Goal: Task Accomplishment & Management: Manage account settings

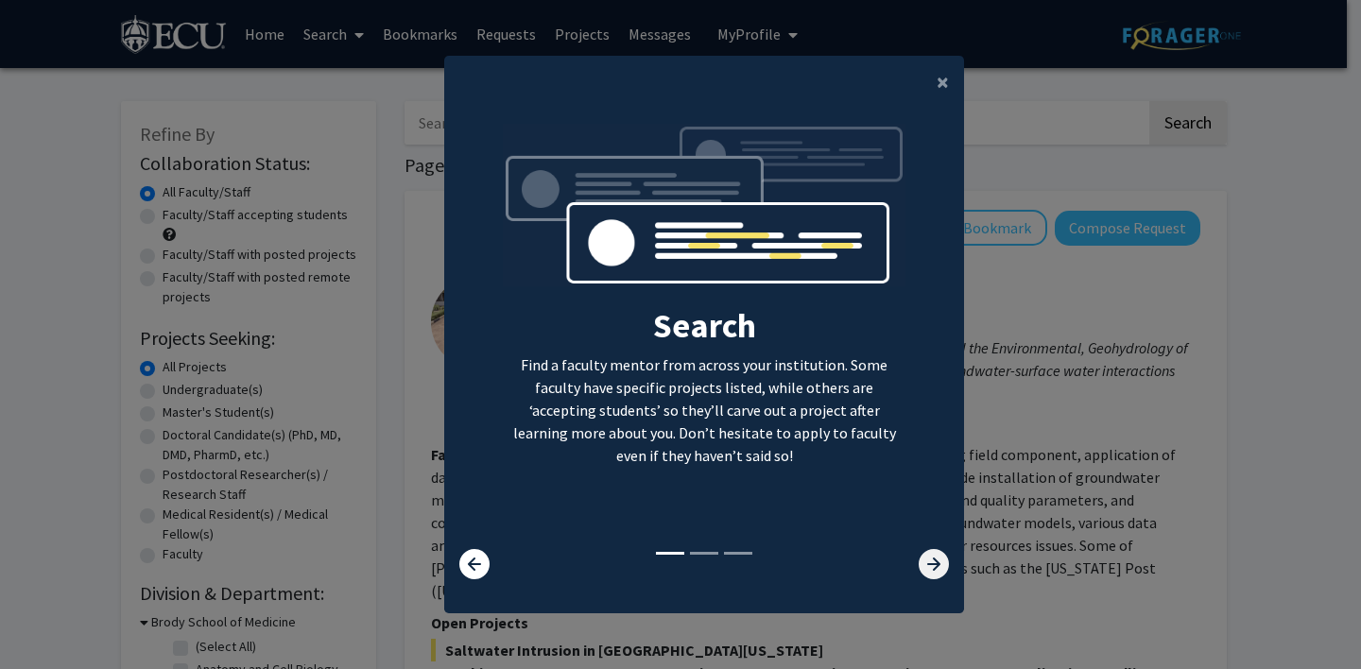
click at [931, 576] on icon at bounding box center [934, 564] width 30 height 30
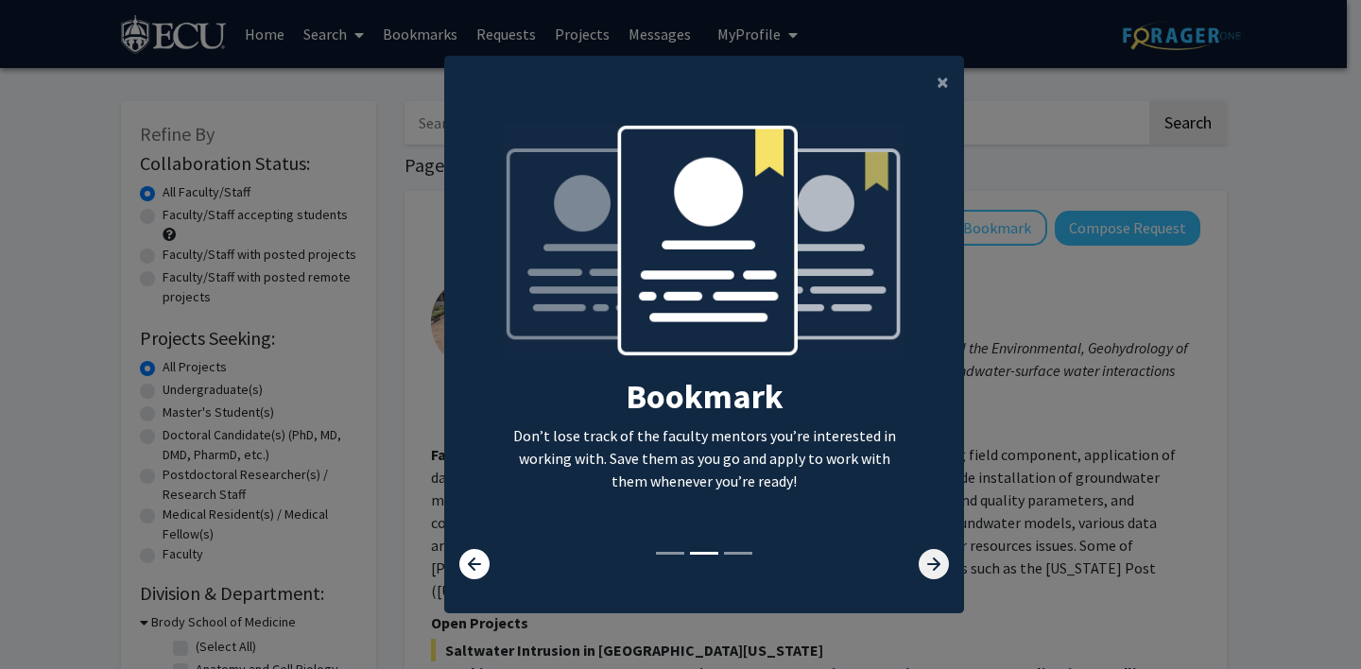
click at [931, 576] on icon at bounding box center [934, 564] width 30 height 30
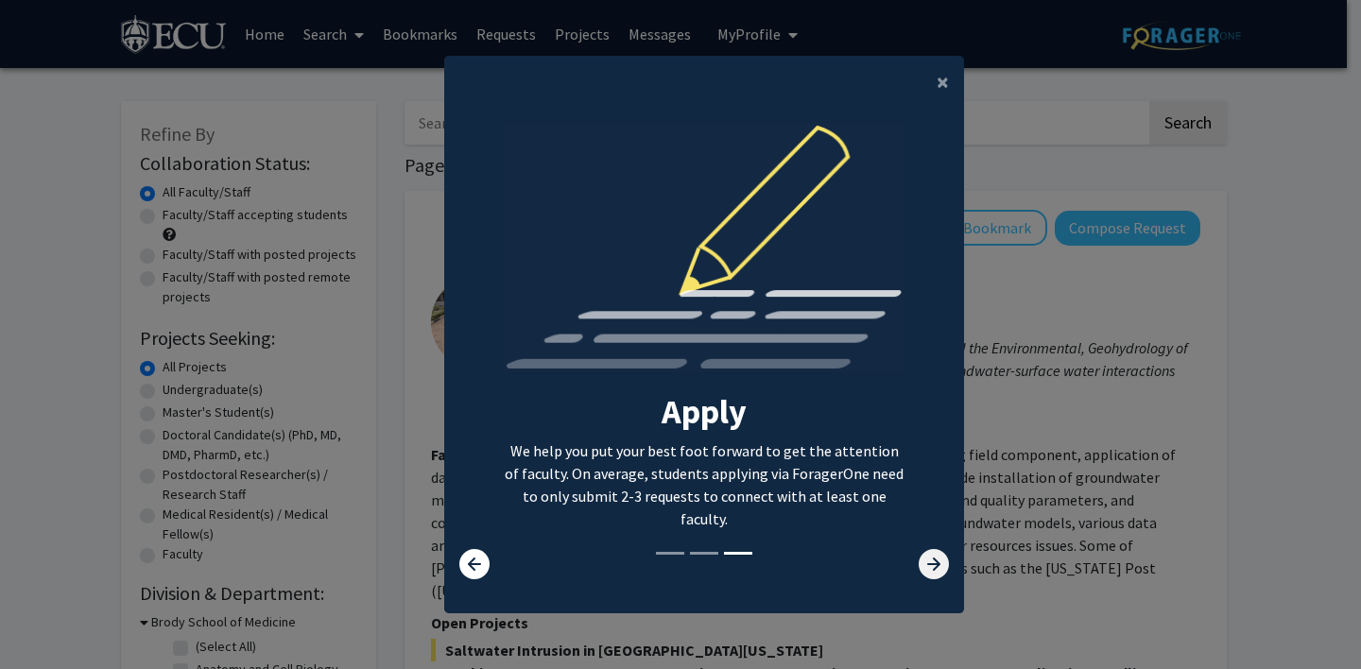
click at [931, 576] on icon at bounding box center [934, 564] width 30 height 30
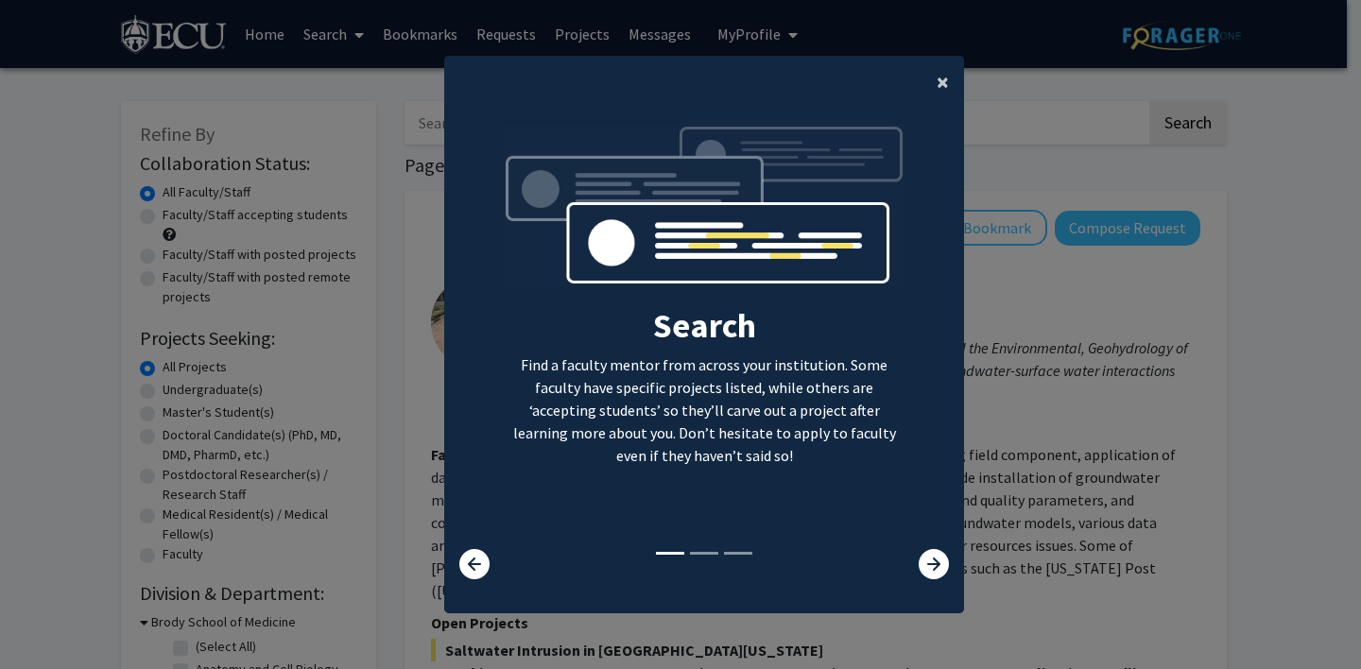
click at [937, 78] on span "×" at bounding box center [943, 81] width 12 height 29
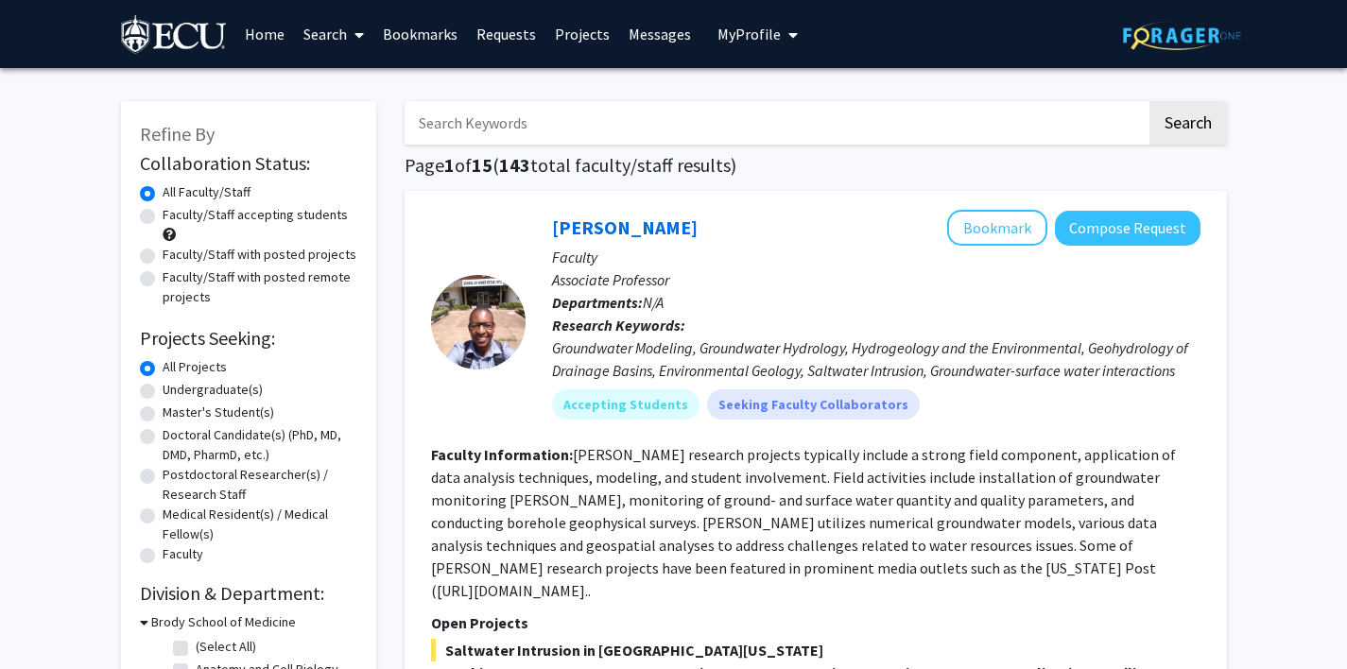
click at [767, 42] on span "My Profile" at bounding box center [749, 34] width 63 height 19
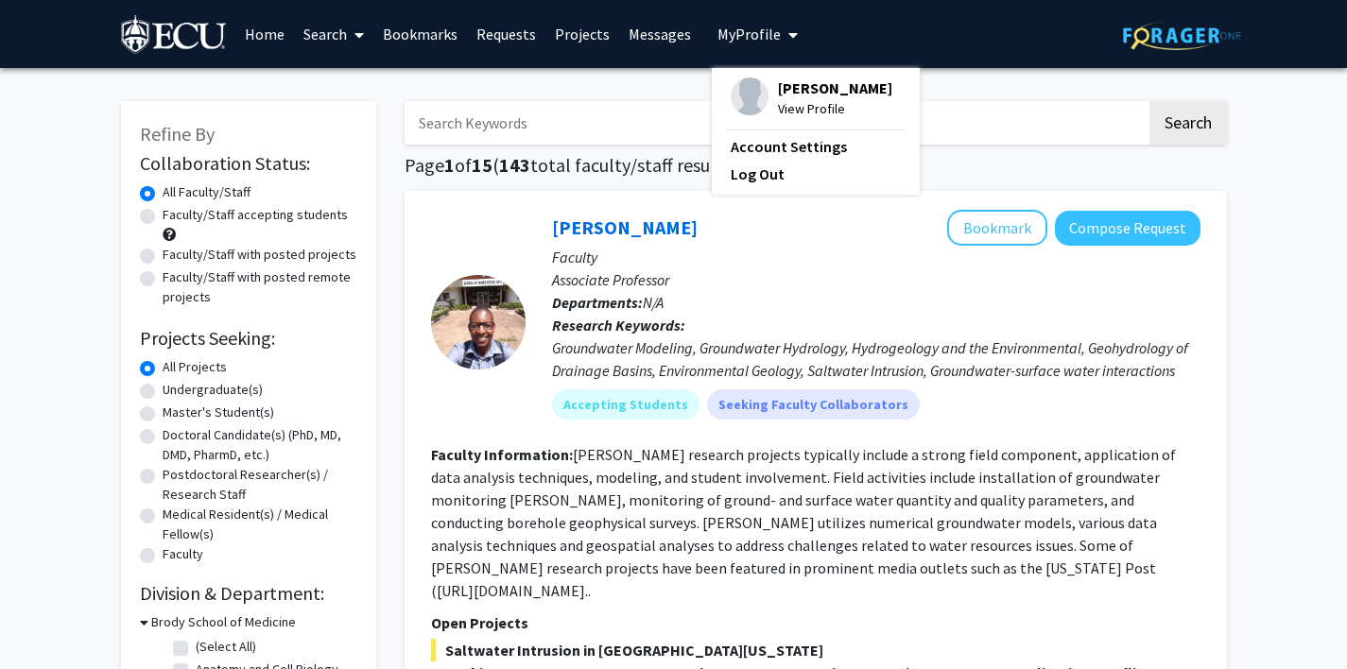
click at [805, 119] on span "View Profile" at bounding box center [835, 108] width 114 height 21
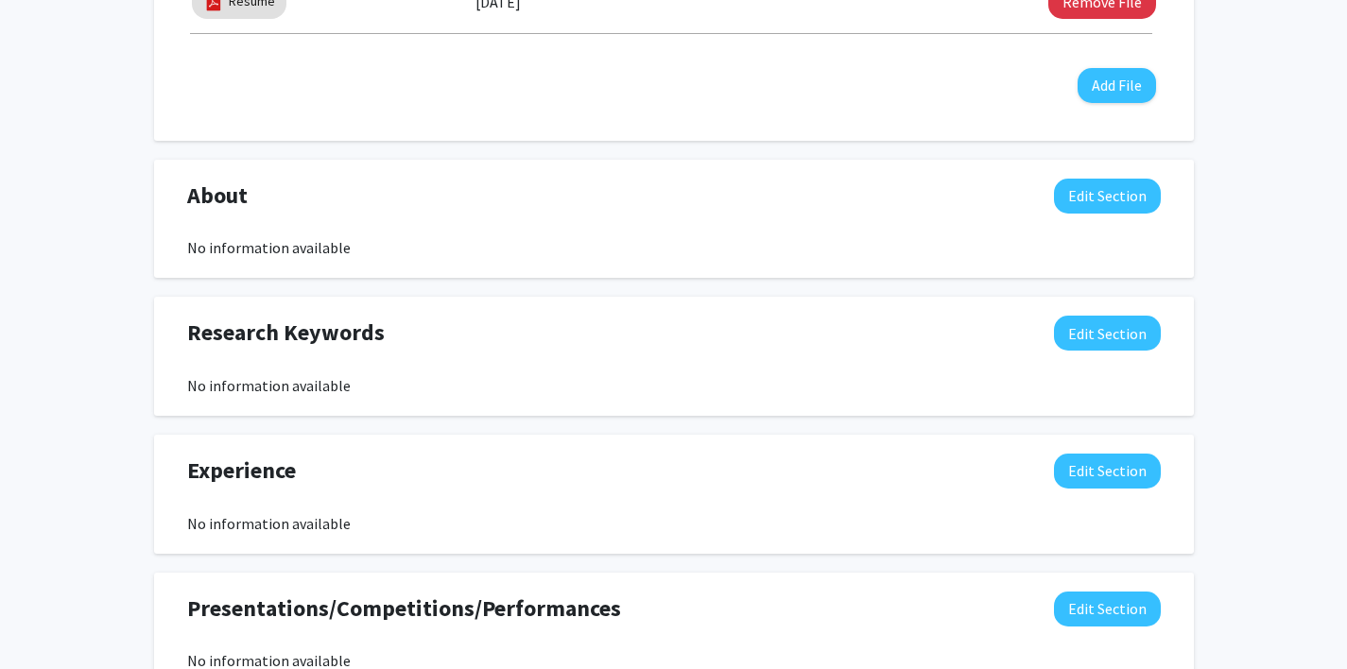
scroll to position [815, 0]
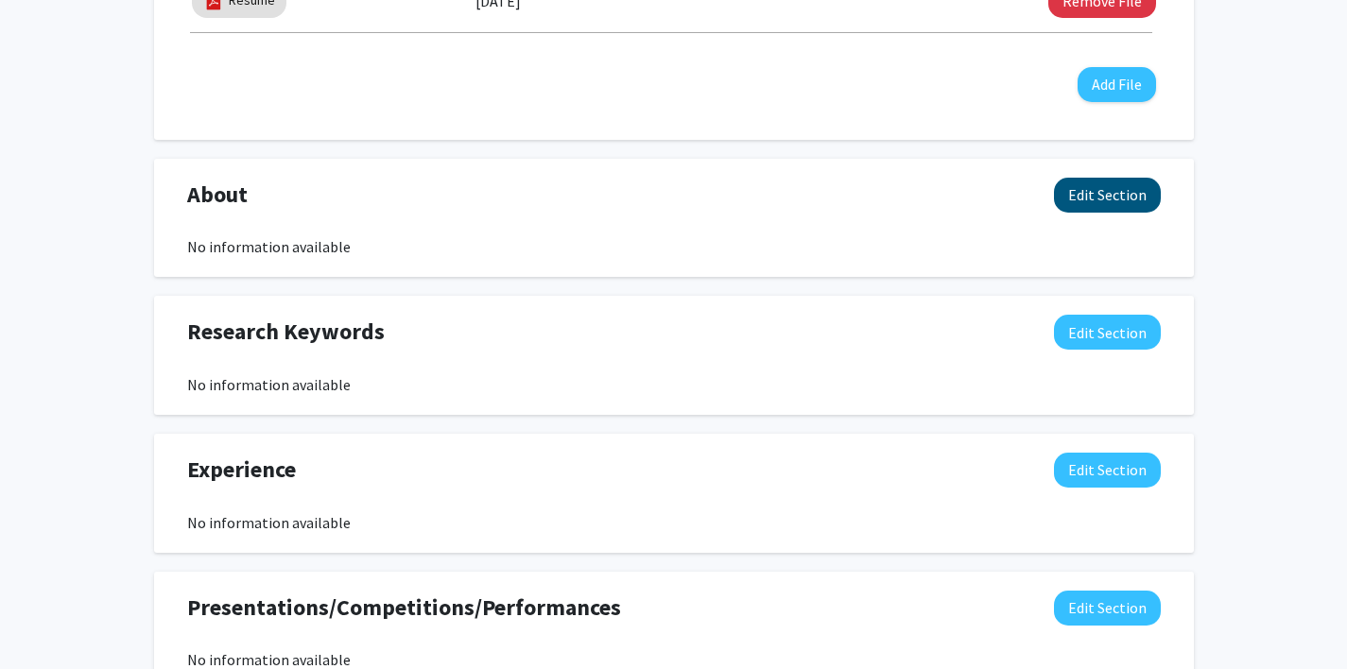
click at [1079, 208] on button "Edit Section" at bounding box center [1107, 195] width 107 height 35
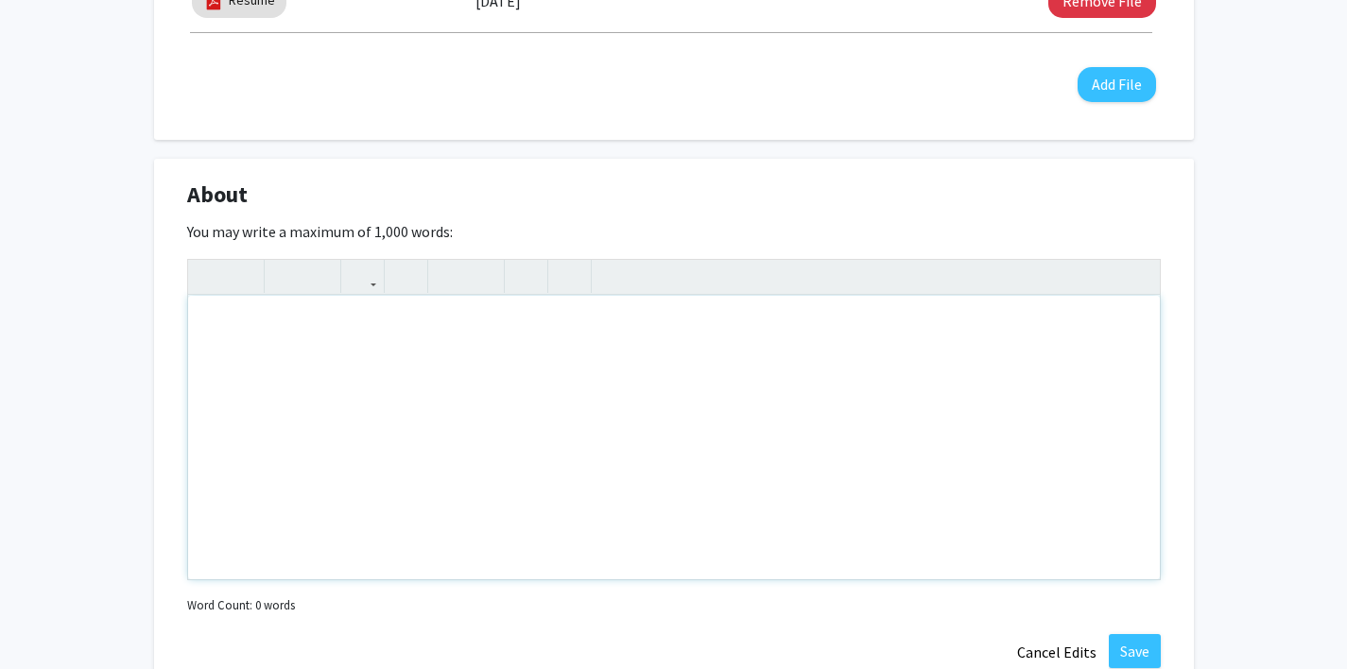
click at [655, 341] on div "Note to users with screen readers: Please deactivate our accessibility plugin f…" at bounding box center [674, 438] width 972 height 284
paste div "Note to users with screen readers: Please deactivate our accessibility plugin f…"
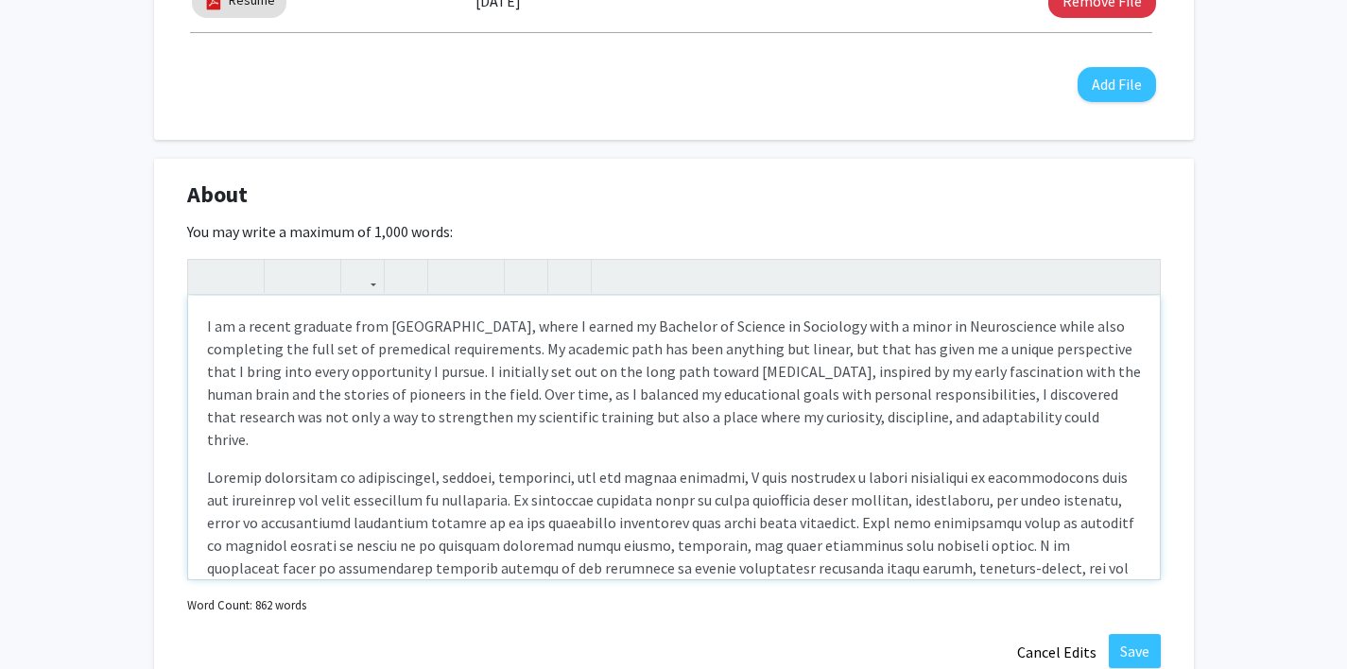
type textarea "<p>I am a recent graduate from East Carolina University, where I earned my Bach…"
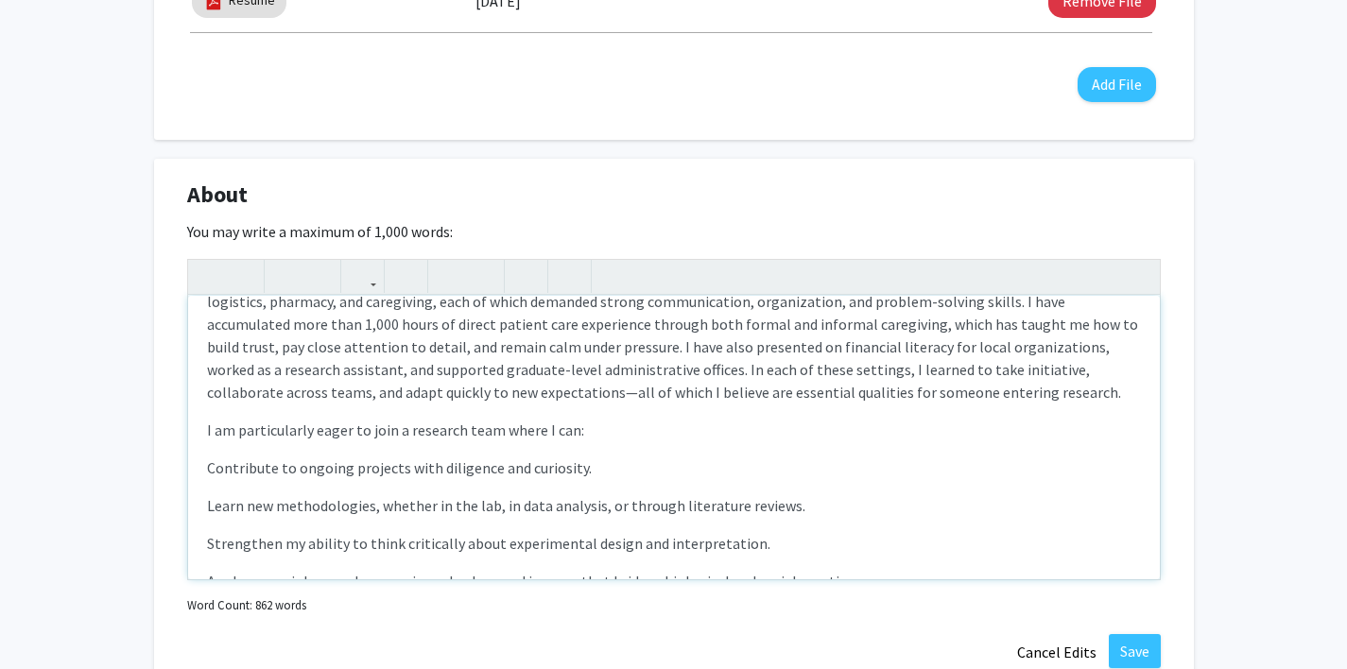
scroll to position [533, 0]
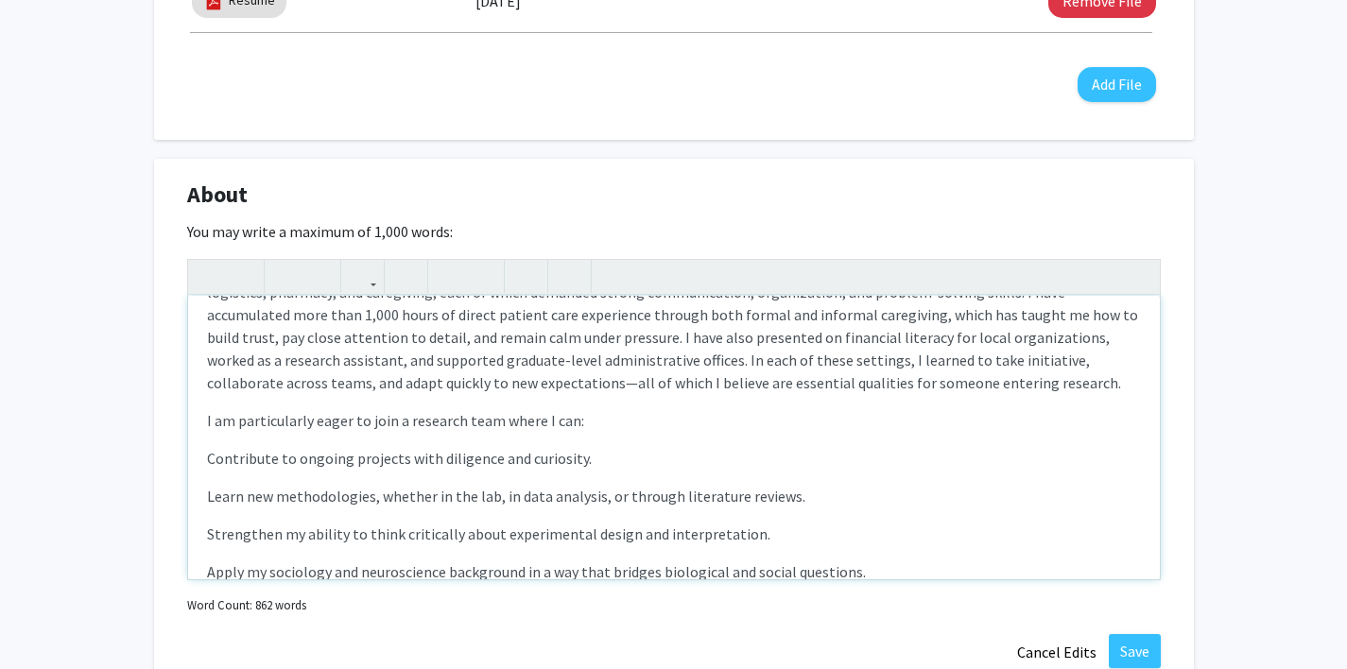
click at [210, 447] on p "Contribute to ongoing projects with diligence and curiosity." at bounding box center [674, 458] width 934 height 23
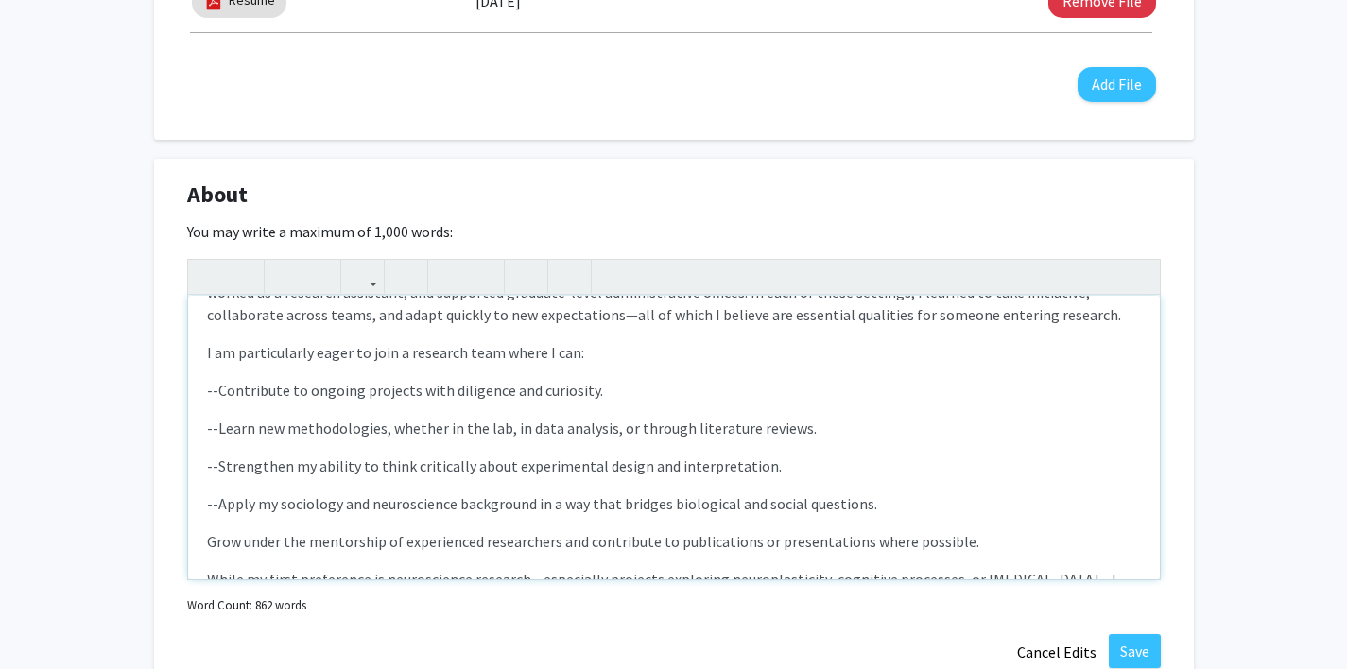
scroll to position [622, 0]
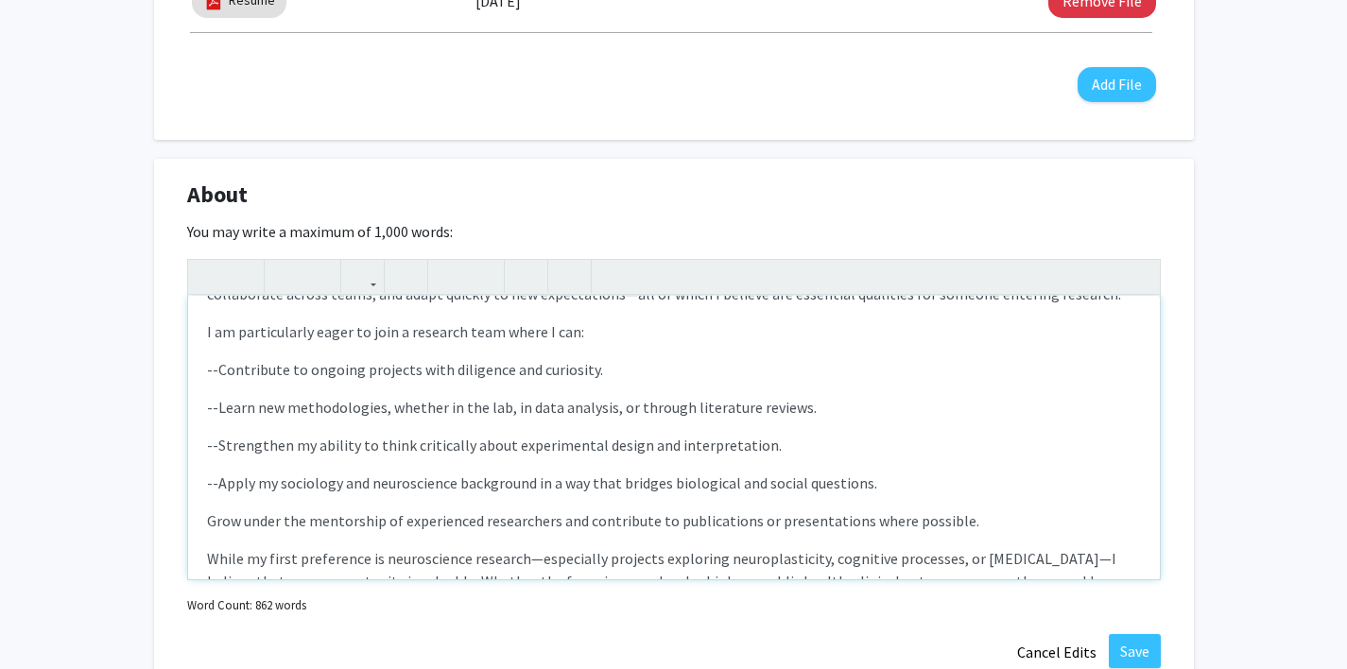
click at [207, 510] on p "Grow under the mentorship of experienced researchers and contribute to publicat…" at bounding box center [674, 521] width 934 height 23
type textarea "<p>I am a recent graduate from East Carolina University, where I earned my Bach…"
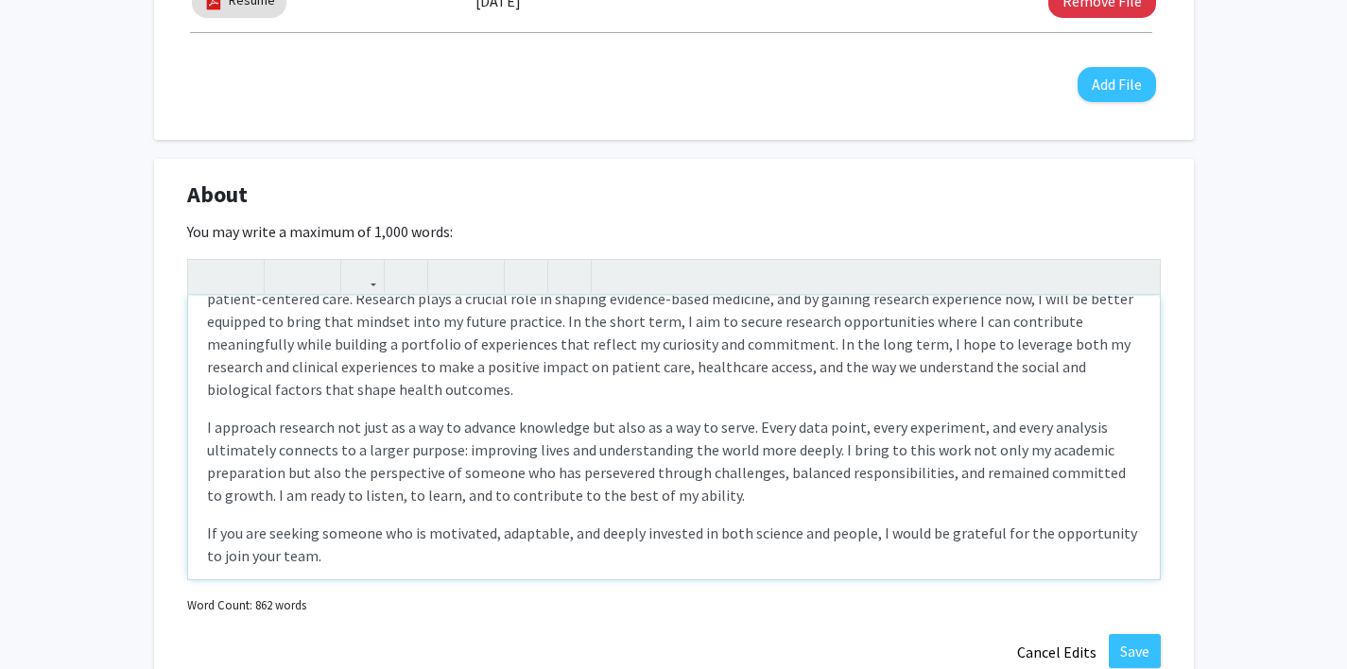
scroll to position [1010, 0]
click at [1142, 649] on button "Save" at bounding box center [1135, 651] width 52 height 34
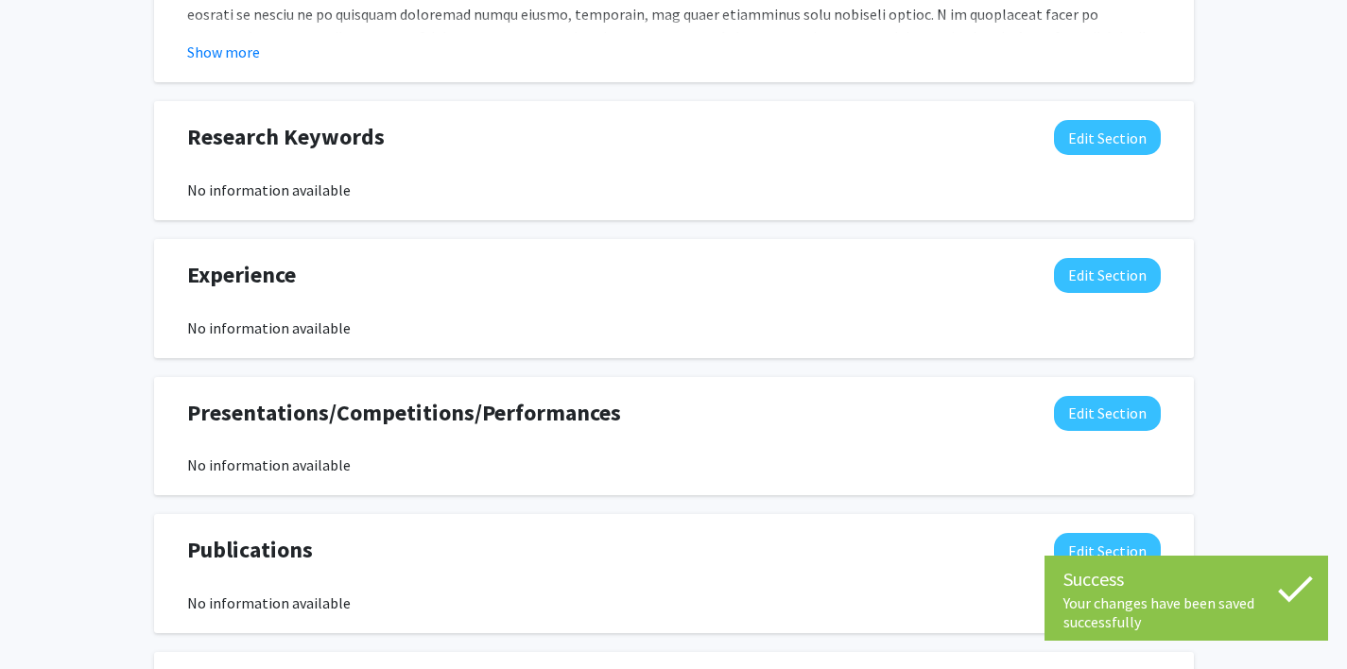
scroll to position [1255, 0]
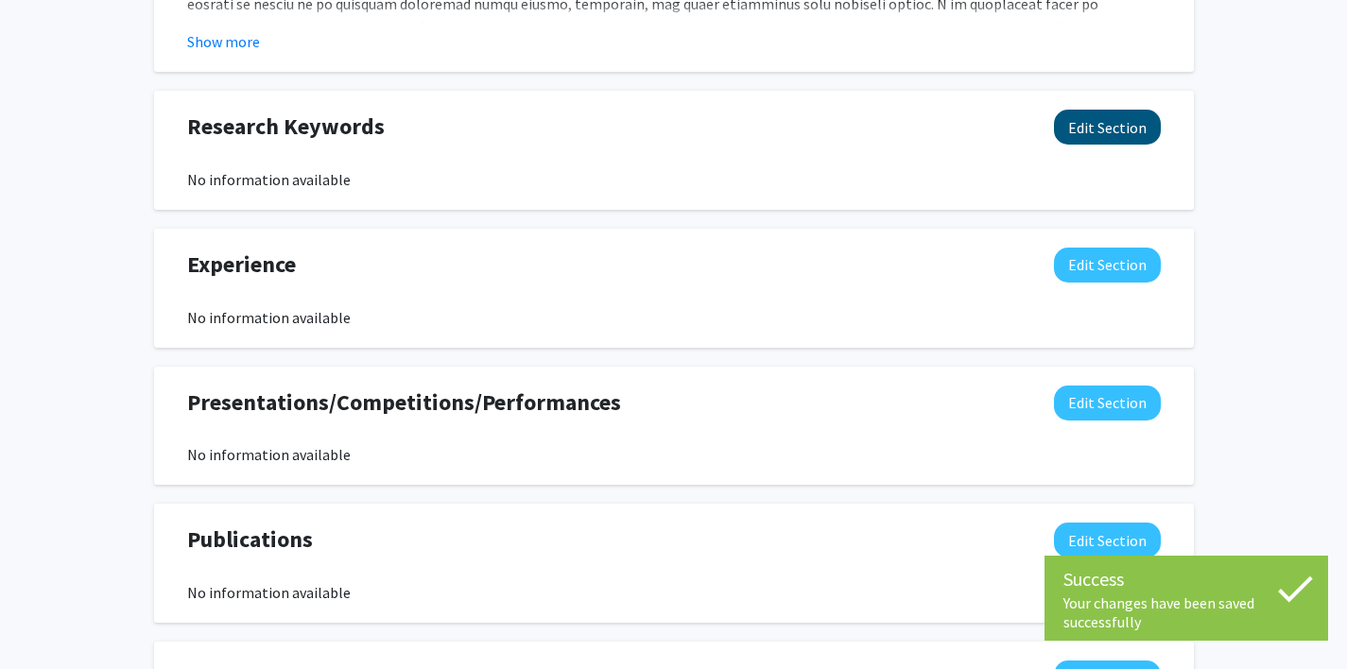
click at [1114, 122] on button "Edit Section" at bounding box center [1107, 127] width 107 height 35
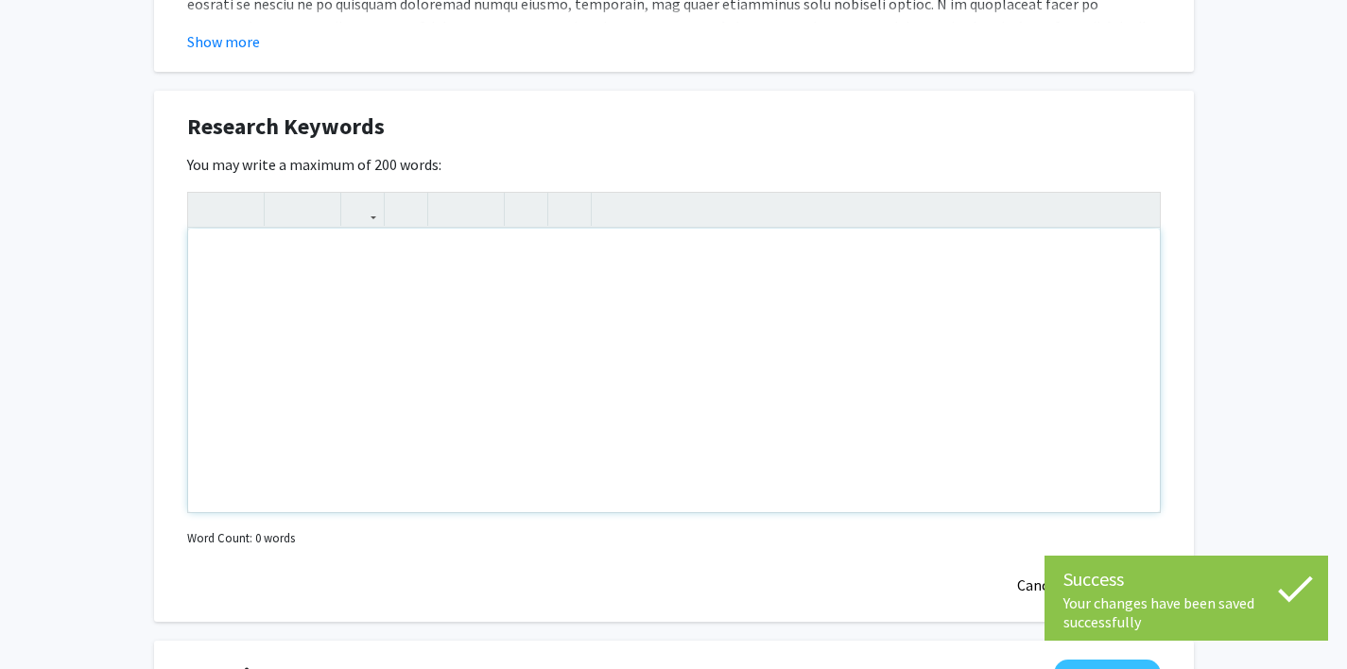
click at [447, 263] on div "Note to users with screen readers: Please deactivate our accessibility plugin f…" at bounding box center [674, 371] width 972 height 284
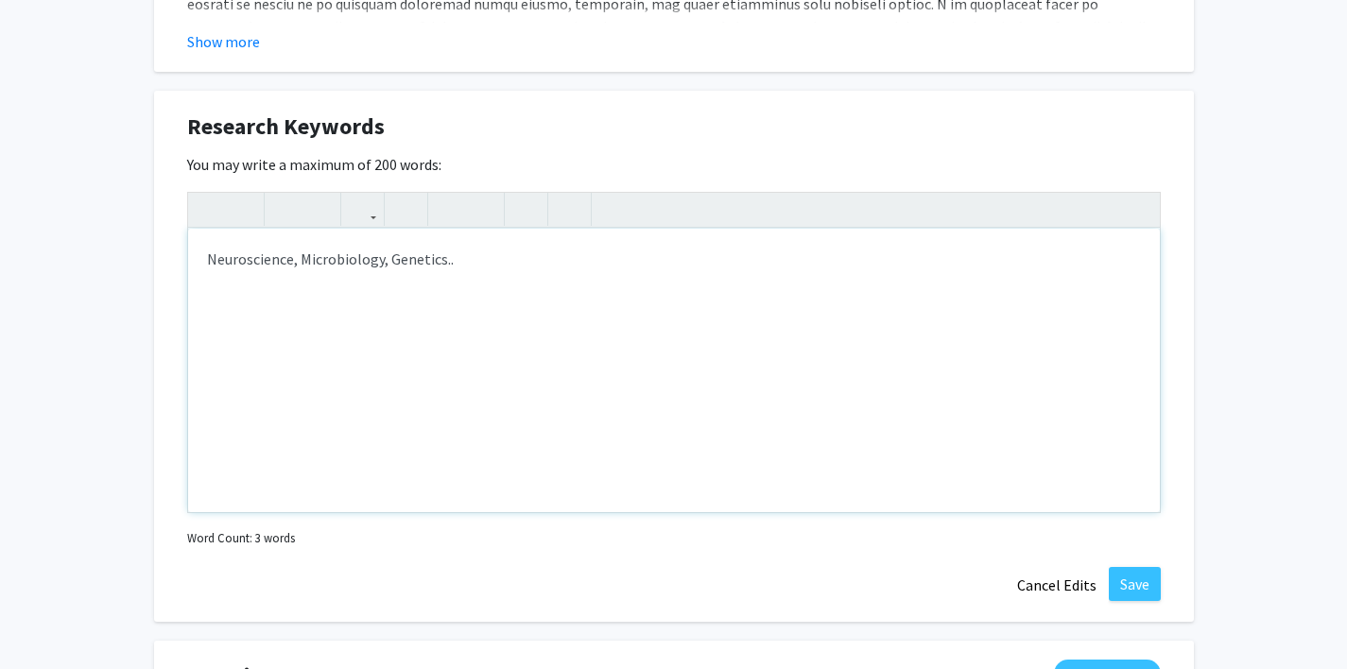
type textarea "Neuroscience, Microbiology, Genetics..."
click at [1139, 593] on button "Save" at bounding box center [1135, 584] width 52 height 34
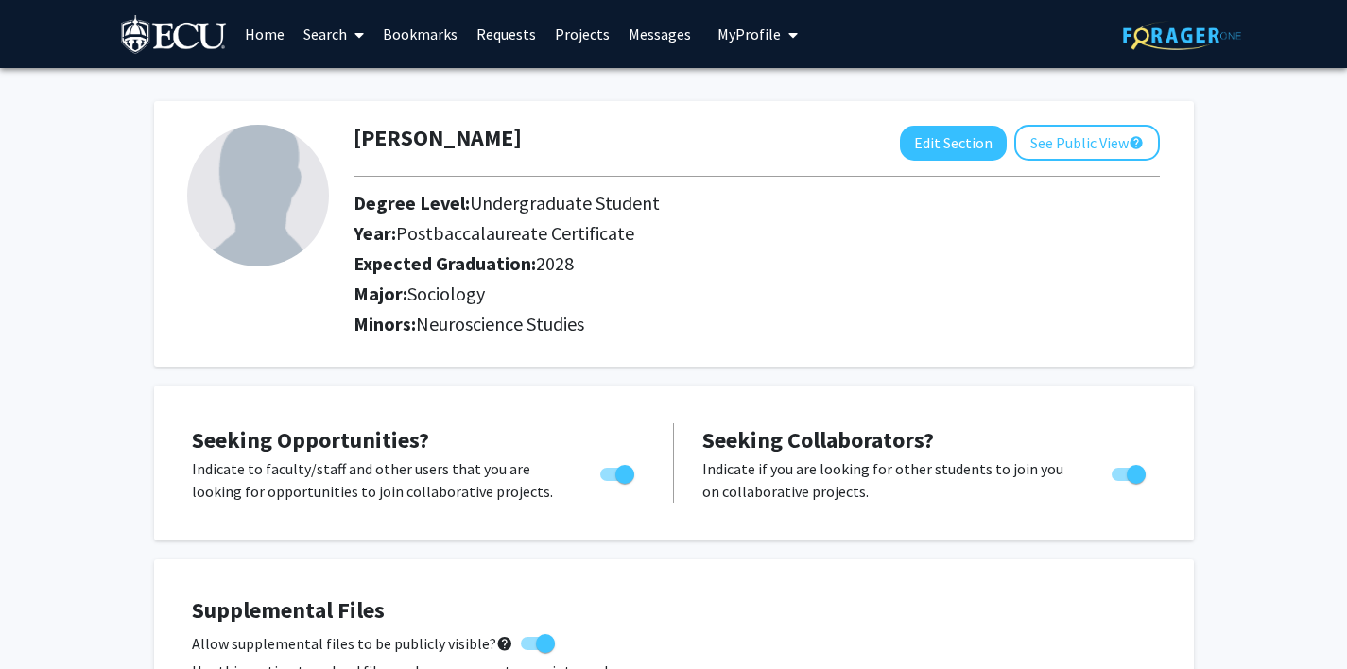
scroll to position [0, 0]
click at [918, 153] on button "Edit Section" at bounding box center [953, 143] width 107 height 35
select select "postbaccalaureate_certificate"
select select "2028"
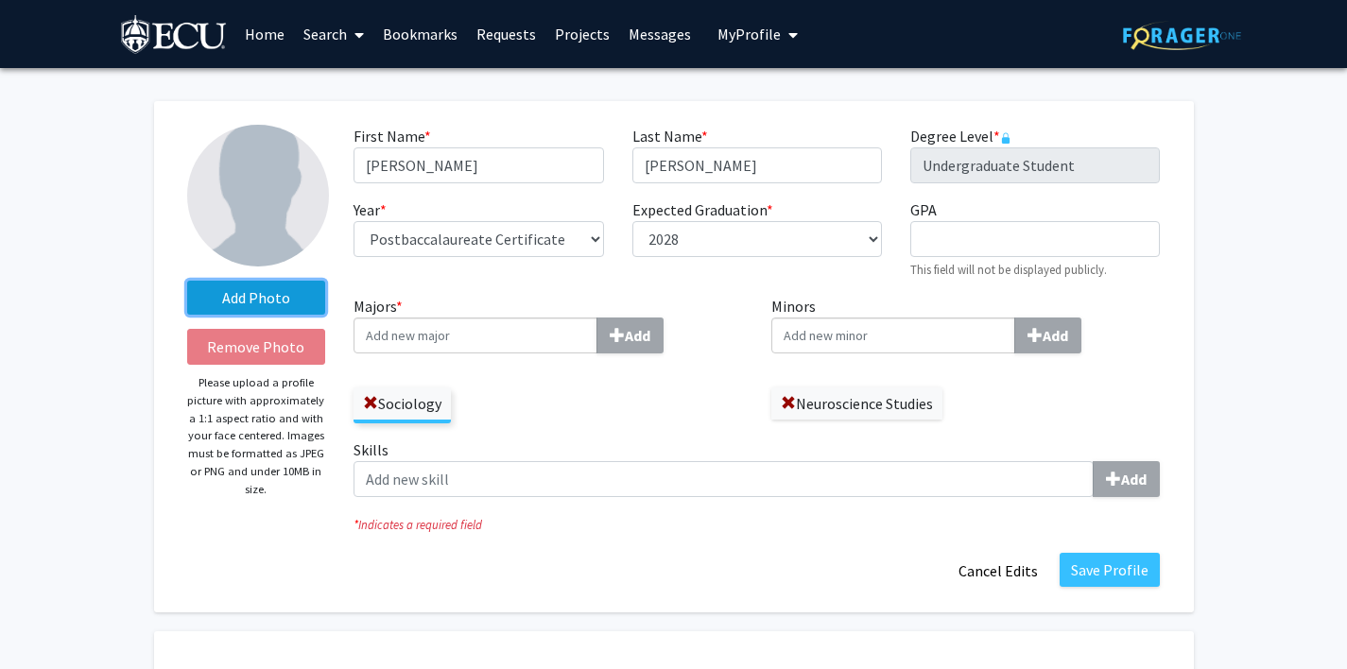
click at [251, 303] on label "Add Photo" at bounding box center [256, 298] width 139 height 34
click at [0, 0] on input "Add Photo" at bounding box center [0, 0] width 0 height 0
click at [248, 299] on label "Add Photo" at bounding box center [256, 298] width 139 height 34
click at [0, 0] on input "Add Photo" at bounding box center [0, 0] width 0 height 0
click at [309, 293] on label "Add Photo" at bounding box center [256, 298] width 139 height 34
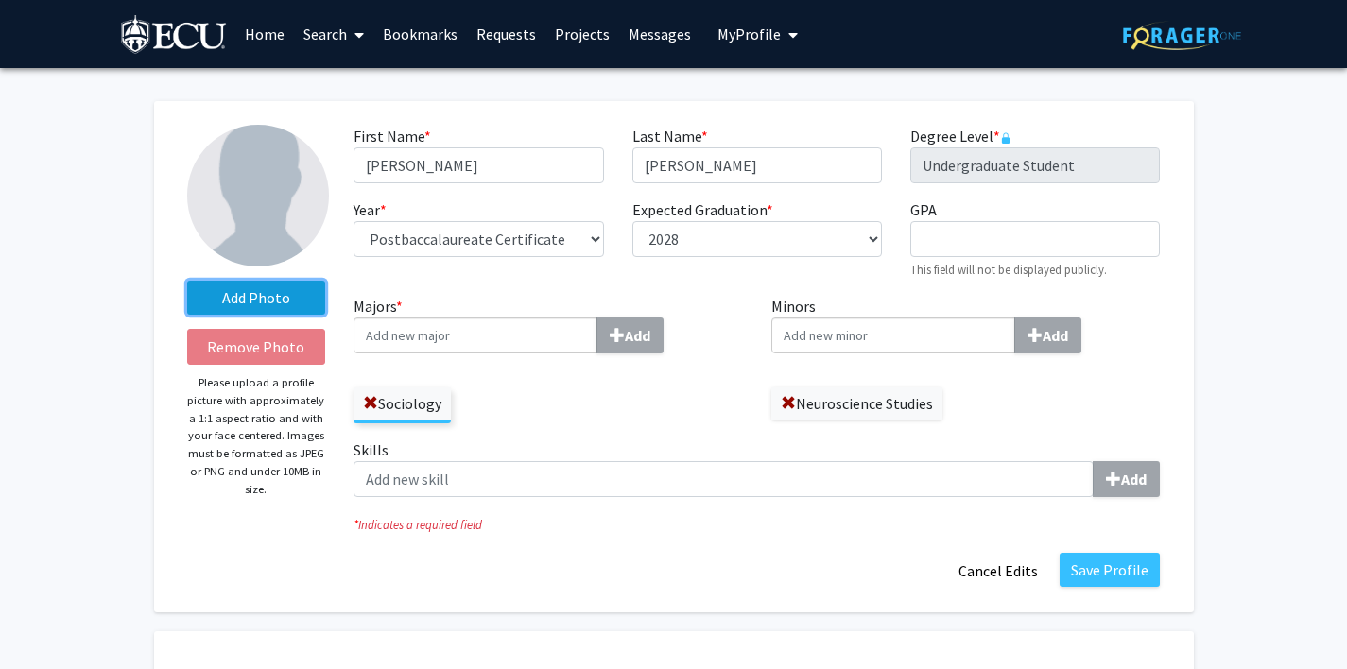
click at [0, 0] on input "Add Photo" at bounding box center [0, 0] width 0 height 0
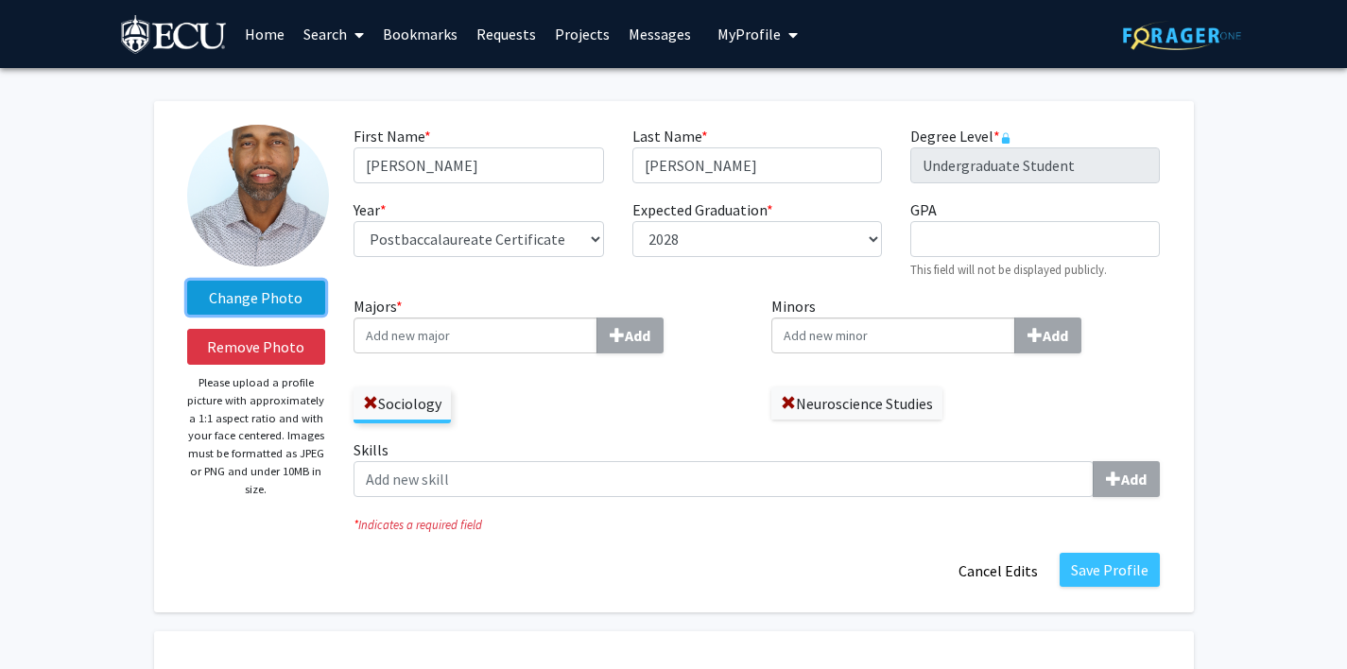
click at [278, 289] on label "Change Photo" at bounding box center [256, 298] width 139 height 34
click at [0, 0] on input "Change Photo" at bounding box center [0, 0] width 0 height 0
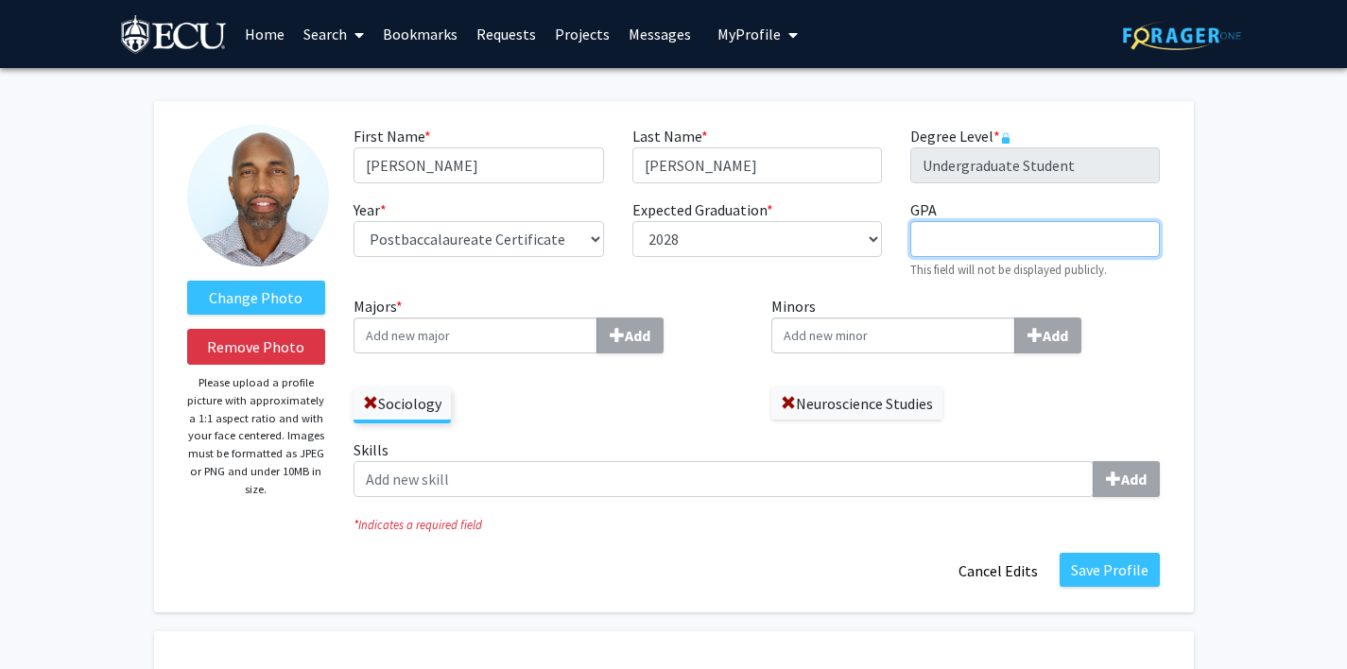
click at [982, 250] on input "GPA required" at bounding box center [1035, 239] width 250 height 36
type input "3.88"
click at [540, 340] on input "Majors * Add" at bounding box center [476, 336] width 244 height 36
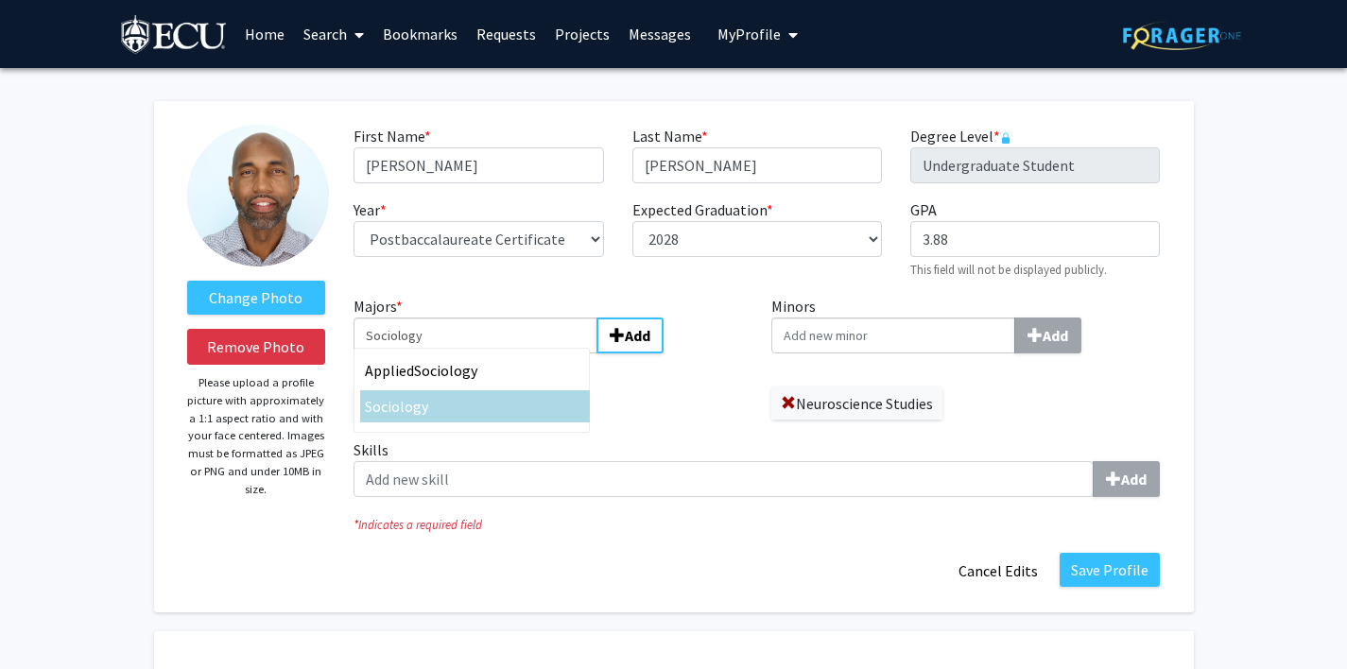
click at [461, 408] on div "Sociology" at bounding box center [475, 406] width 220 height 23
click at [461, 354] on input "Sociology" at bounding box center [476, 336] width 244 height 36
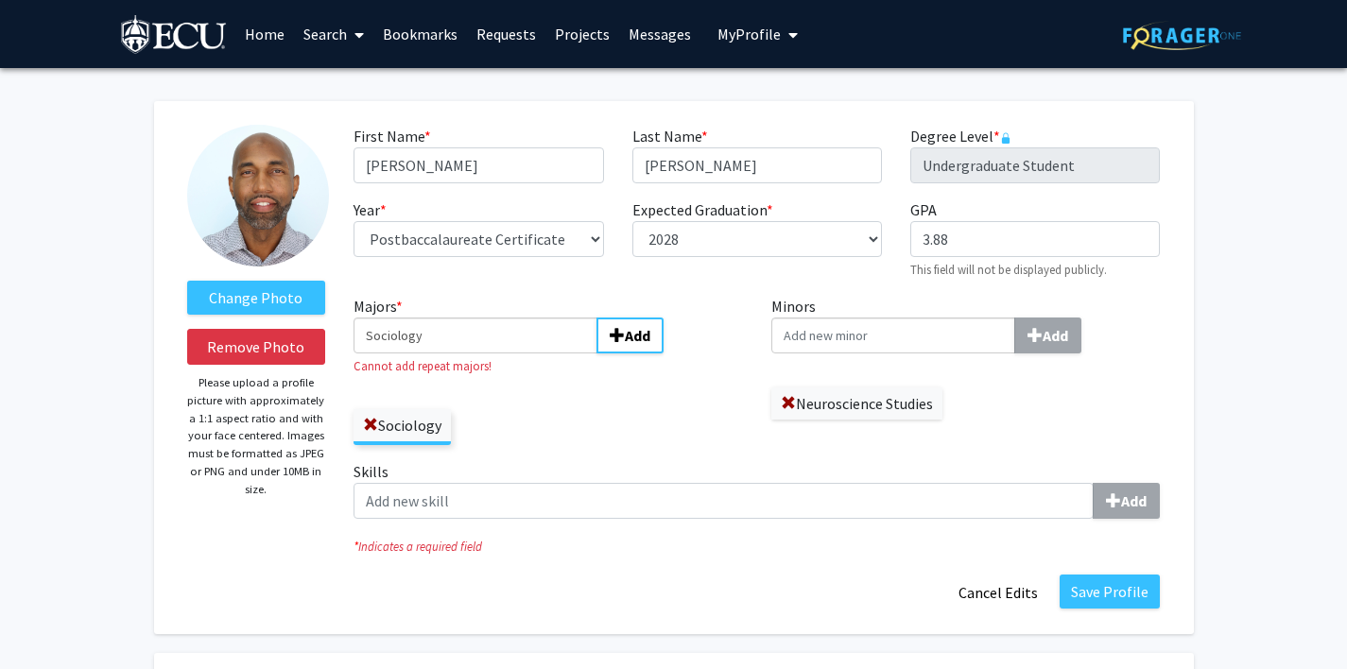
click at [863, 334] on input "Minors Add" at bounding box center [893, 336] width 244 height 36
click at [558, 280] on div "Year * required --- First-year Sophomore Junior Senior Postbaccalaureate Certif…" at bounding box center [478, 239] width 278 height 81
click at [460, 339] on input "Sociology" at bounding box center [476, 336] width 244 height 36
type input "S"
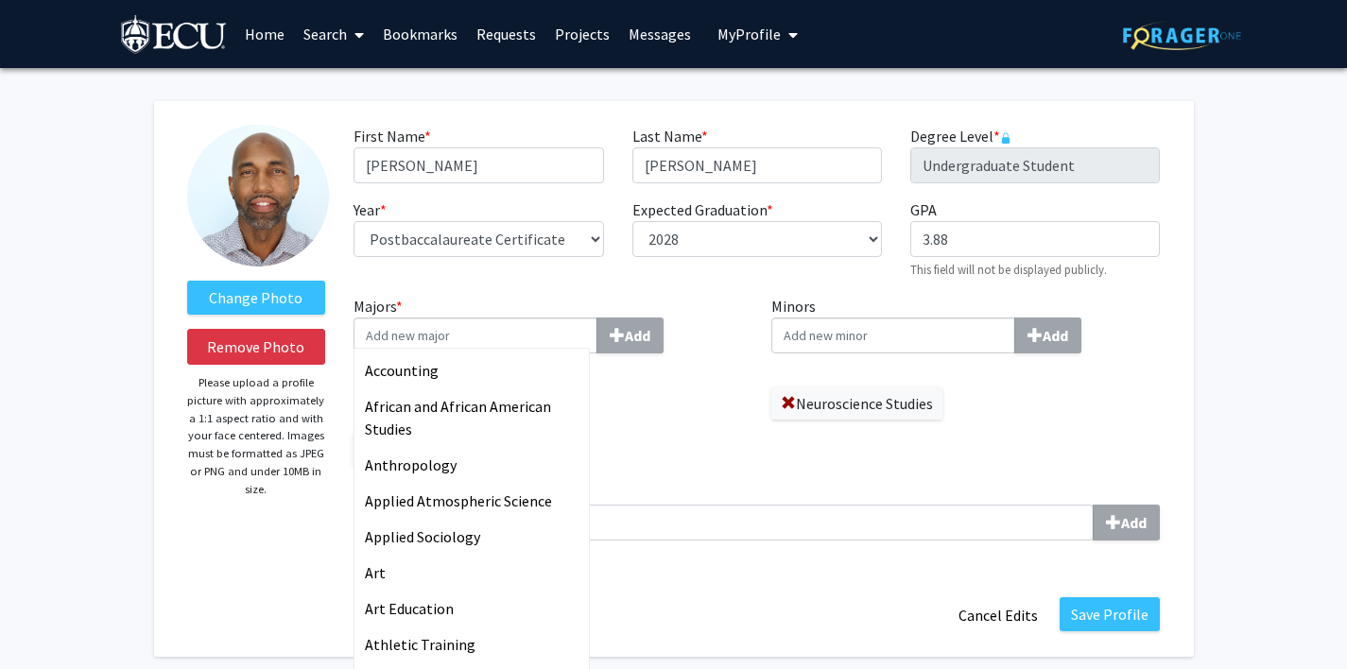
click at [717, 300] on label "Majors * Accounting African and African American Studies Anthropology Applied A…" at bounding box center [549, 324] width 390 height 59
click at [597, 318] on input "Majors * Accounting African and African American Studies Anthropology Applied A…" at bounding box center [476, 336] width 244 height 36
click at [717, 300] on label "Majors * Accounting African and African American Studies Anthropology Applied A…" at bounding box center [549, 324] width 390 height 59
click at [597, 318] on input "Majors * Accounting African and African American Studies Anthropology Applied A…" at bounding box center [476, 336] width 244 height 36
click at [1119, 621] on div "Change Photo Remove Photo Please upload a profile picture with approximately a …" at bounding box center [674, 379] width 1040 height 556
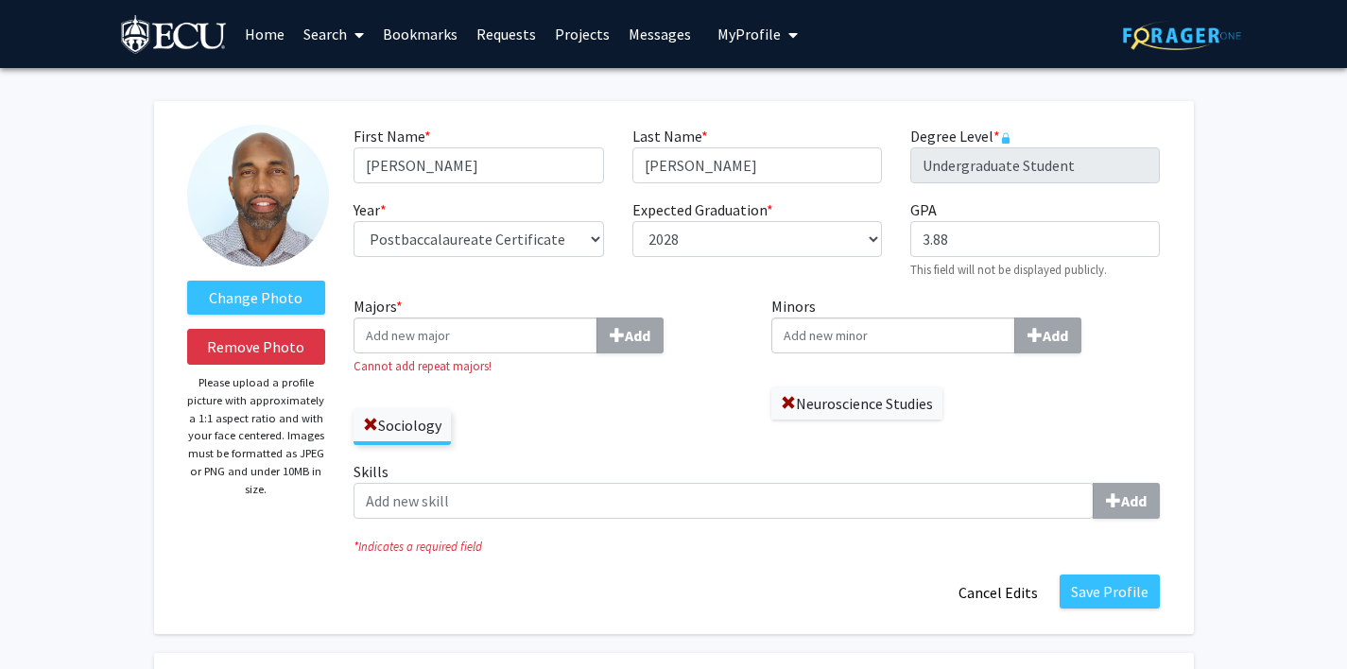
click at [627, 420] on div "Sociology" at bounding box center [549, 417] width 390 height 55
click at [1133, 597] on button "Save Profile" at bounding box center [1110, 592] width 100 height 34
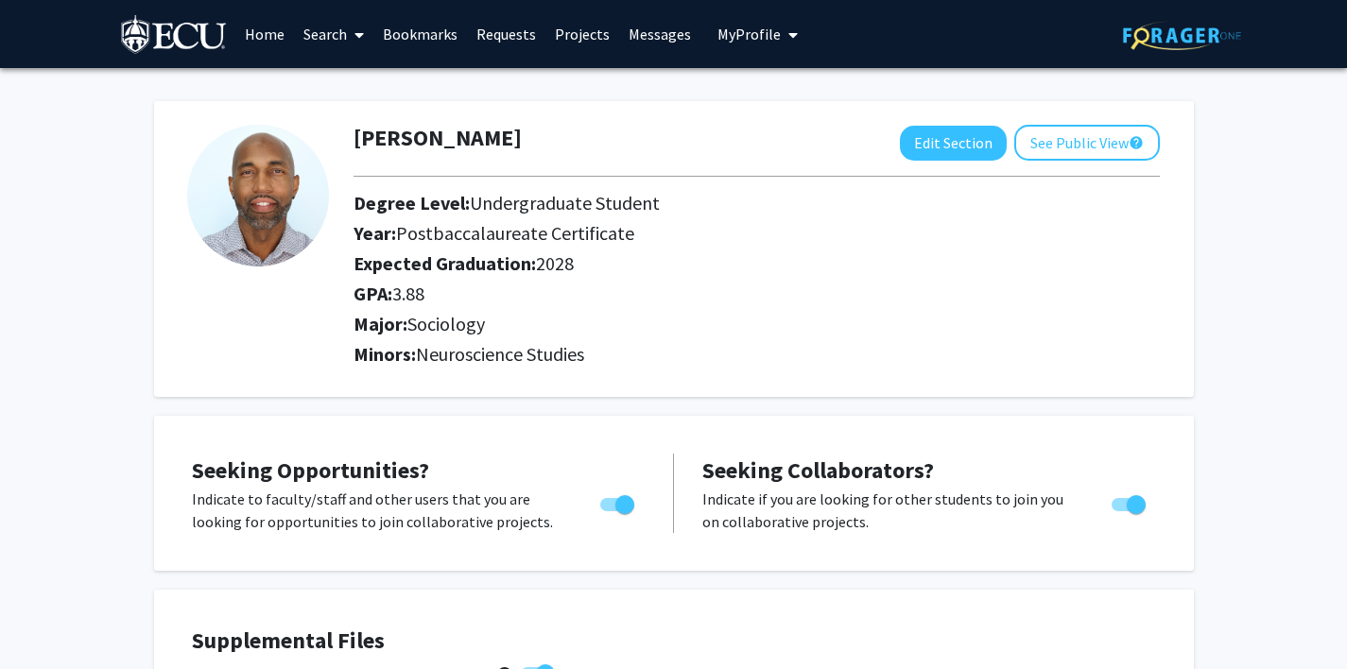
click at [269, 33] on link "Home" at bounding box center [264, 34] width 59 height 66
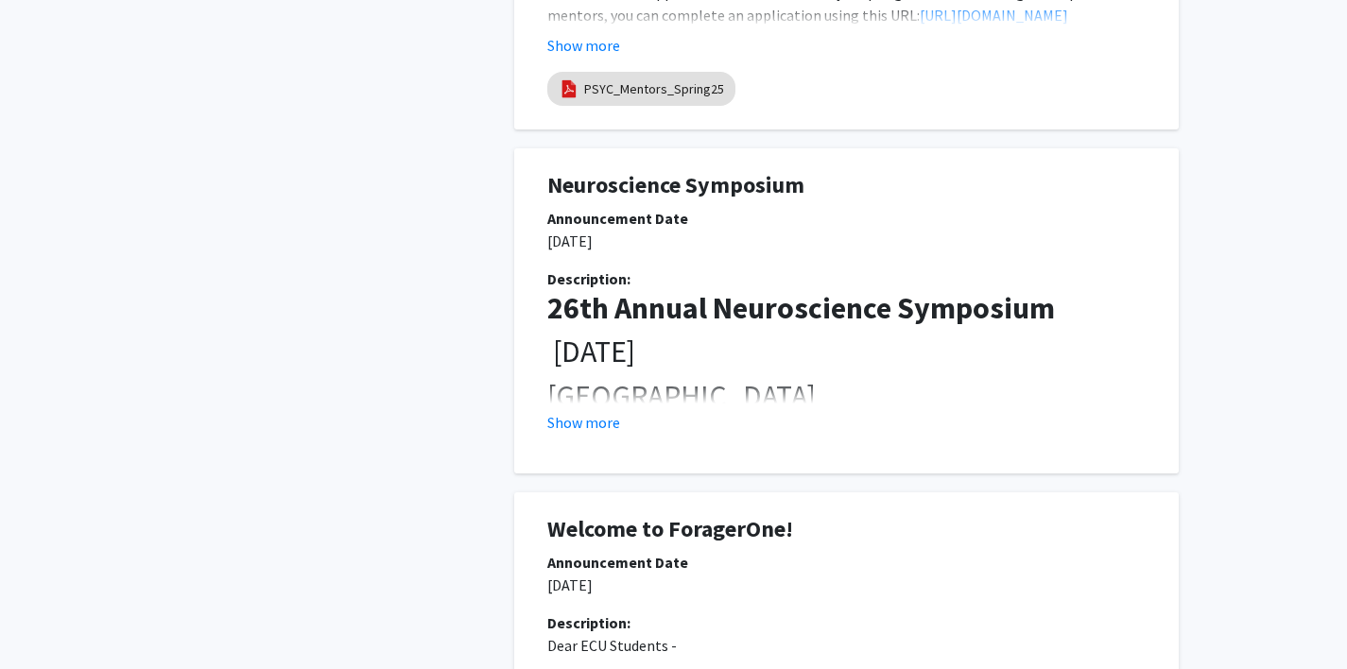
scroll to position [1038, 0]
click at [608, 419] on button "Show more" at bounding box center [583, 421] width 73 height 23
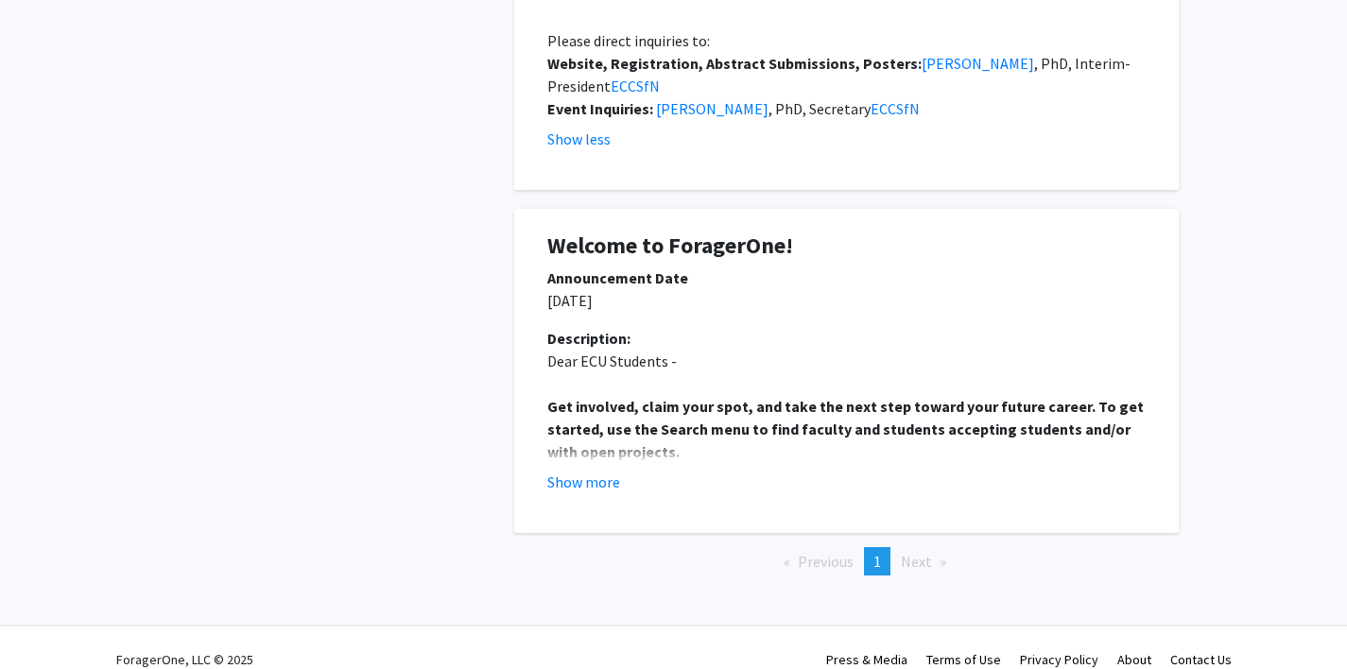
scroll to position [2314, 0]
click at [605, 472] on button "Show more" at bounding box center [583, 483] width 73 height 23
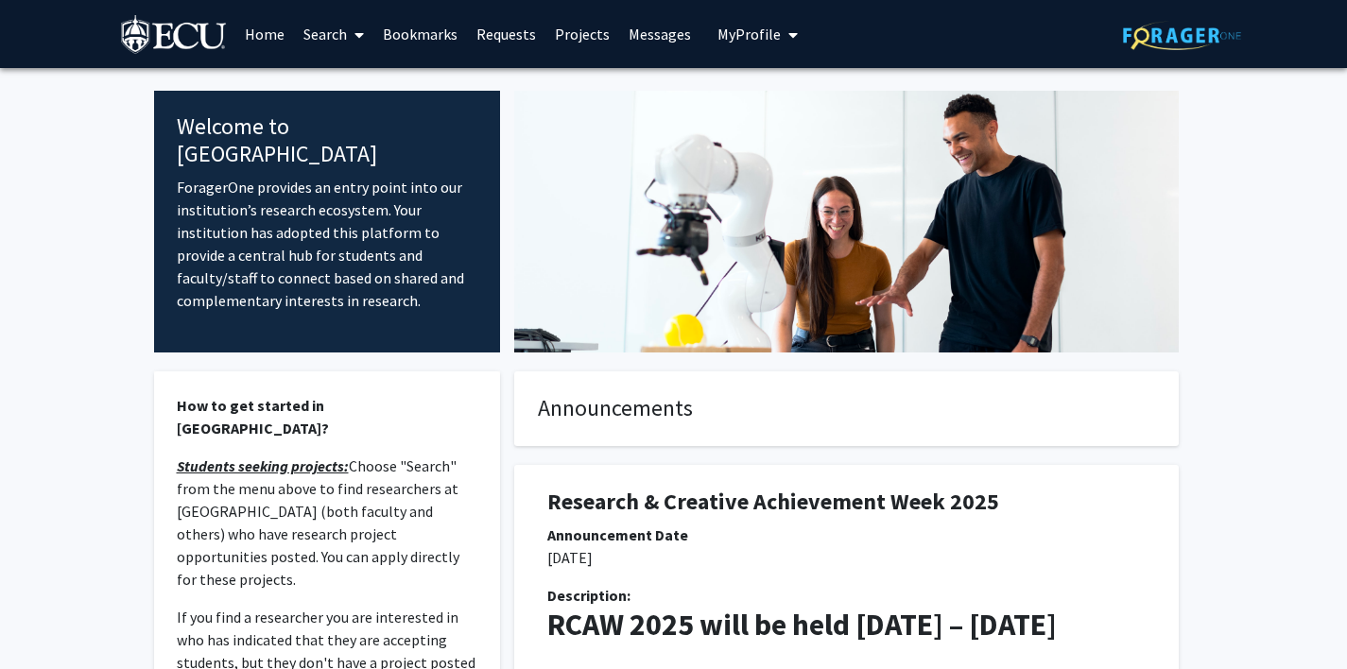
scroll to position [0, 0]
click at [579, 31] on link "Projects" at bounding box center [582, 34] width 74 height 66
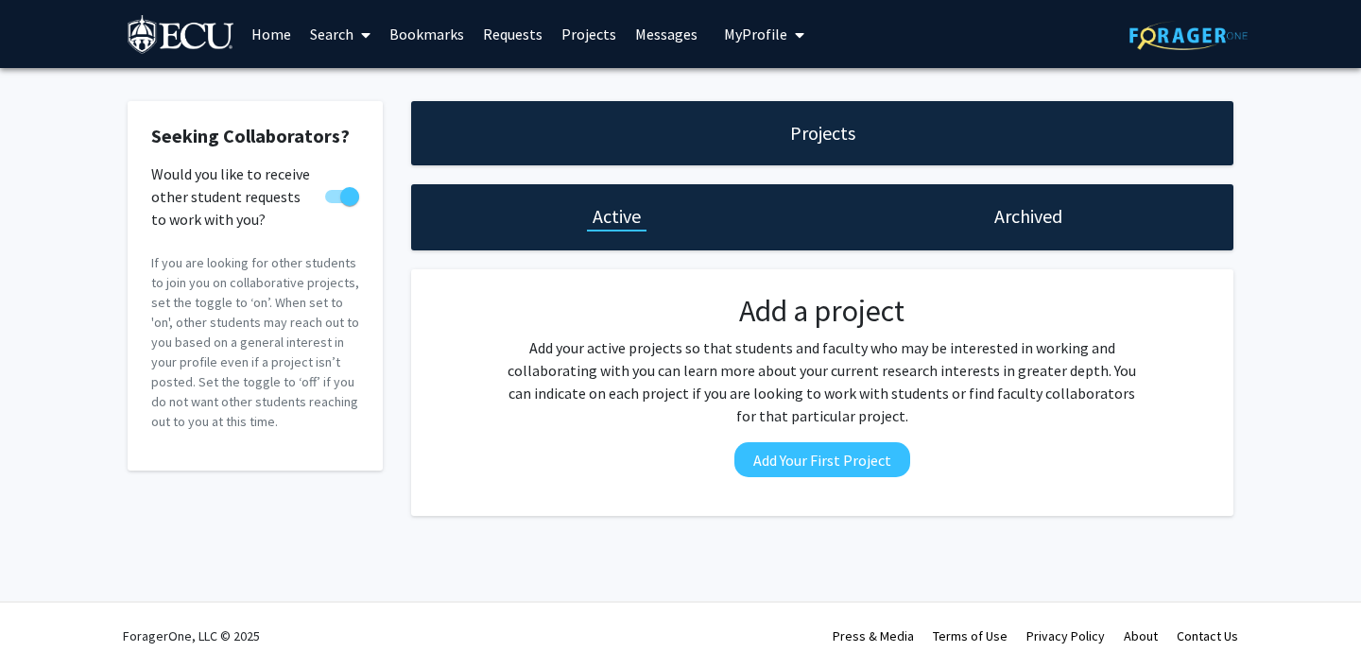
click at [519, 41] on link "Requests" at bounding box center [513, 34] width 78 height 66
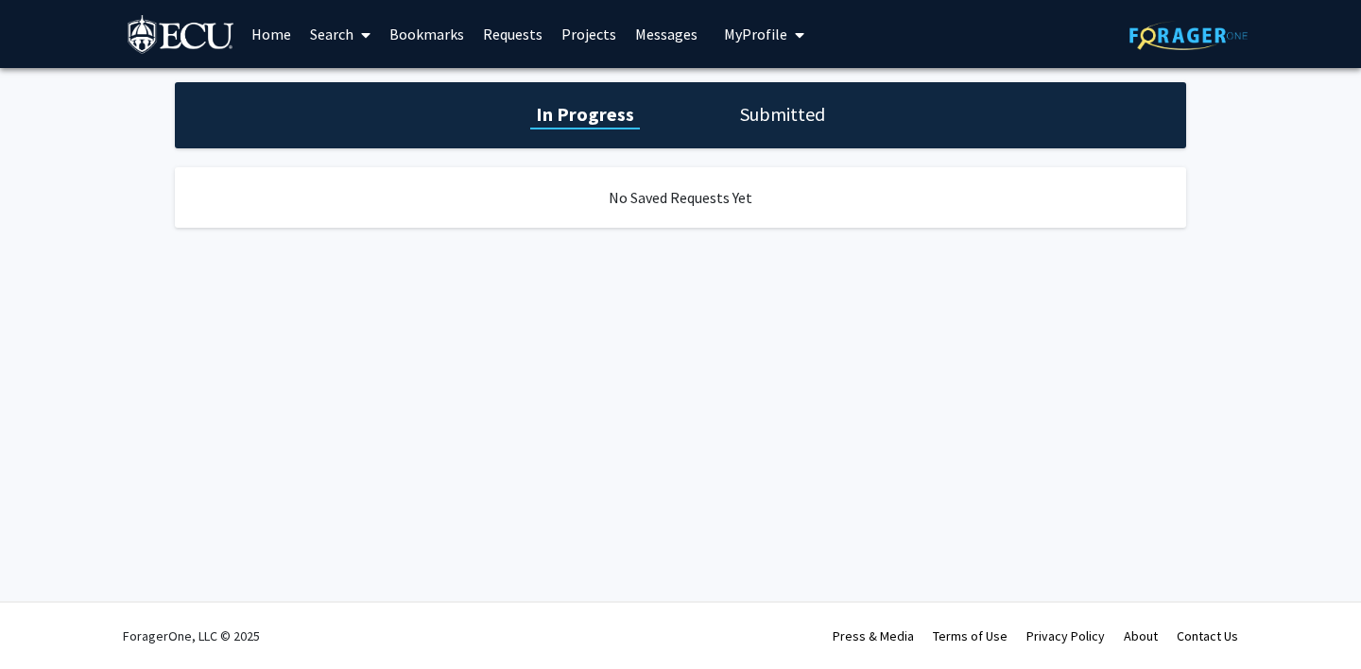
click at [597, 40] on link "Projects" at bounding box center [589, 34] width 74 height 66
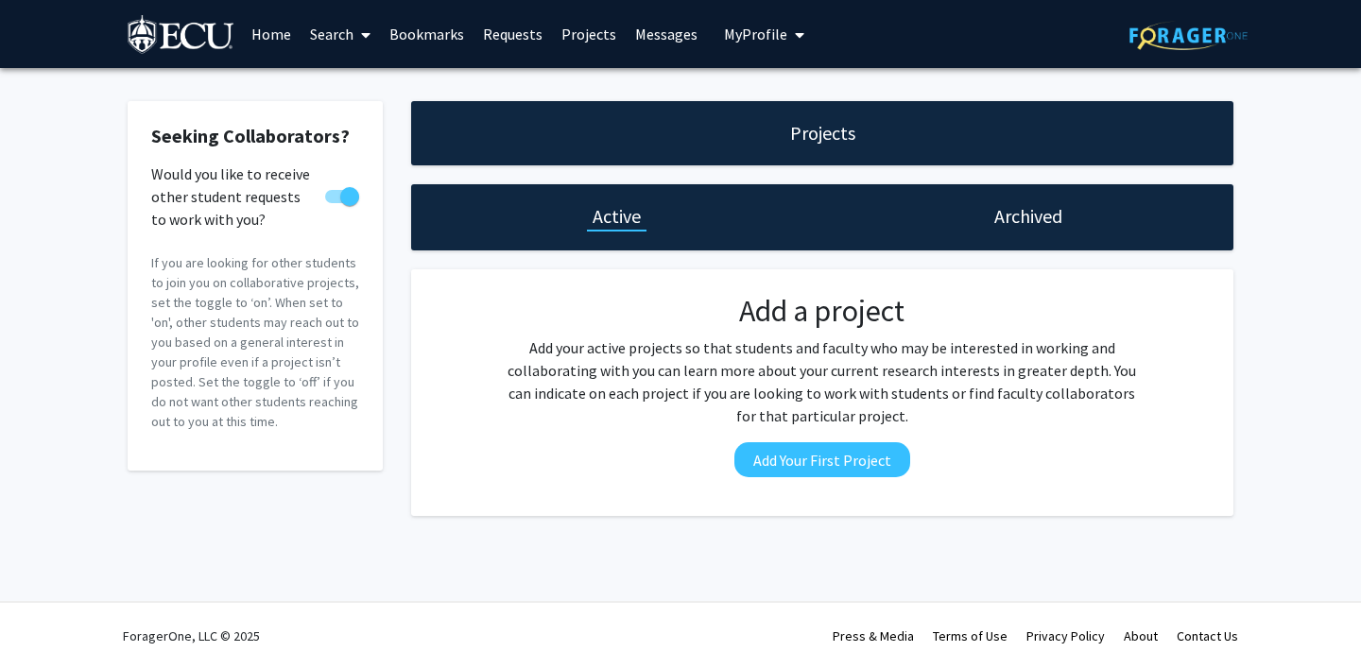
click at [655, 50] on link "Messages" at bounding box center [666, 34] width 81 height 66
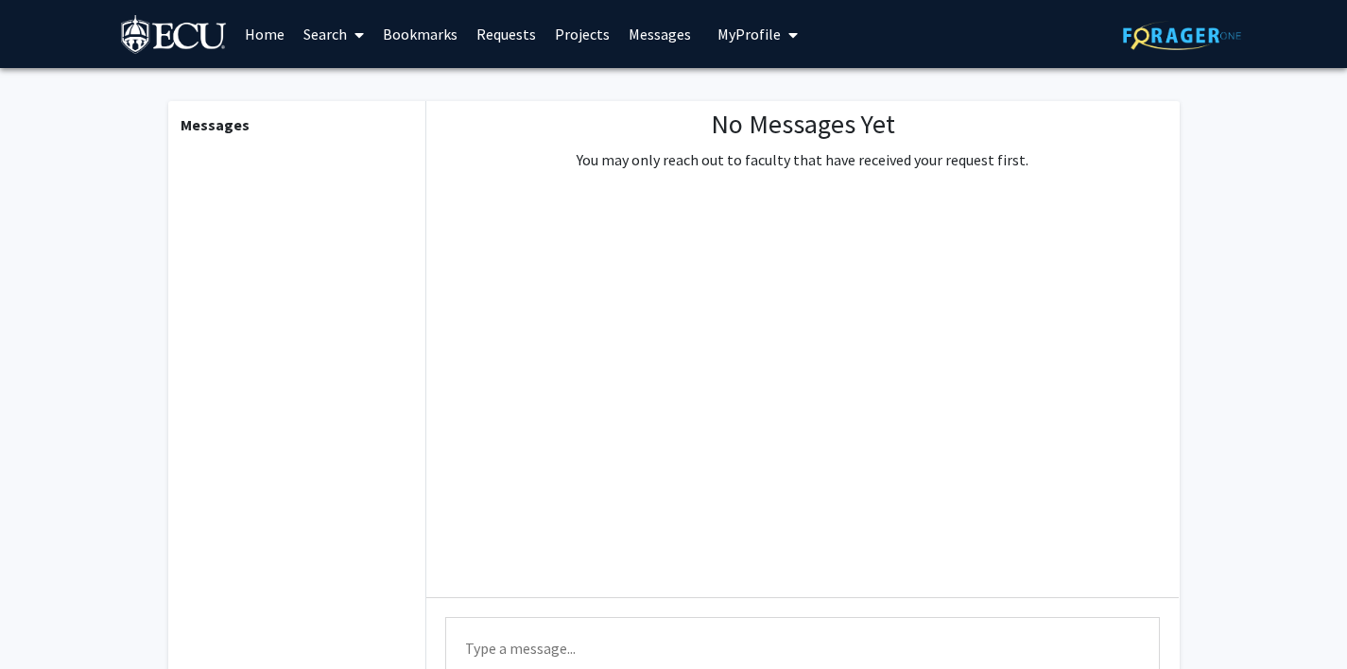
click at [364, 47] on span at bounding box center [355, 35] width 17 height 66
click at [344, 90] on span "Faculty/Staff" at bounding box center [363, 87] width 139 height 38
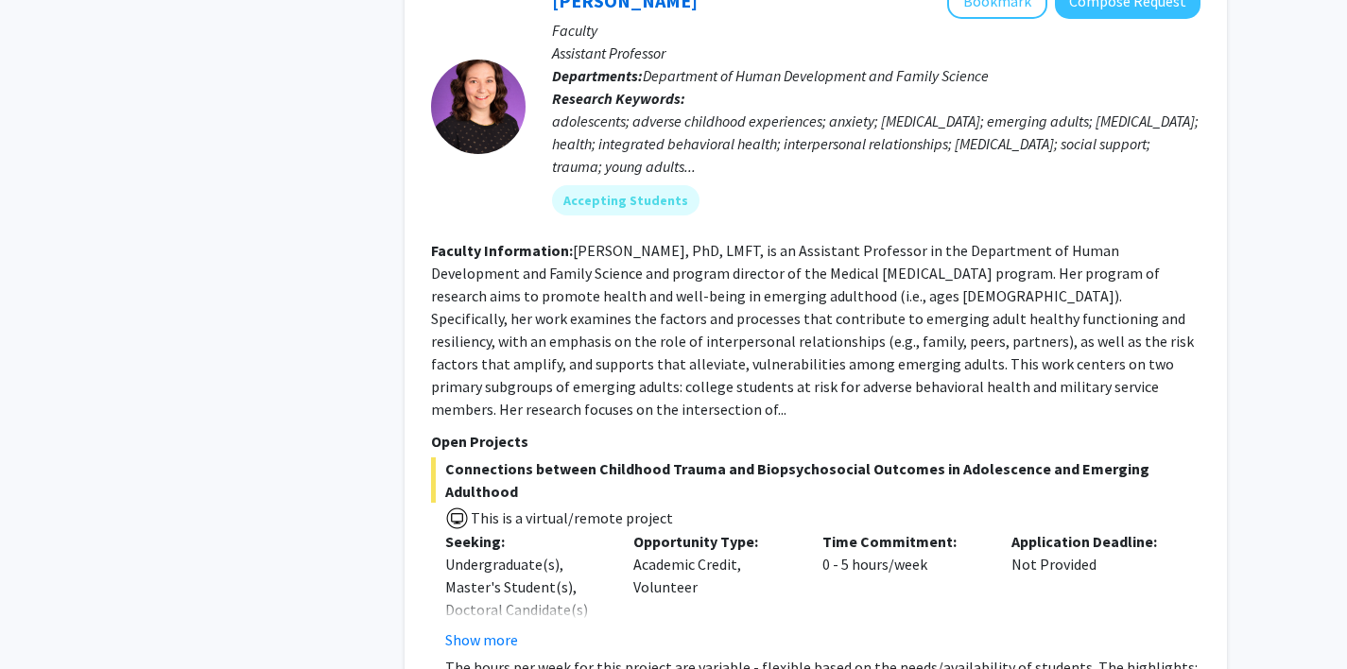
scroll to position [1610, 0]
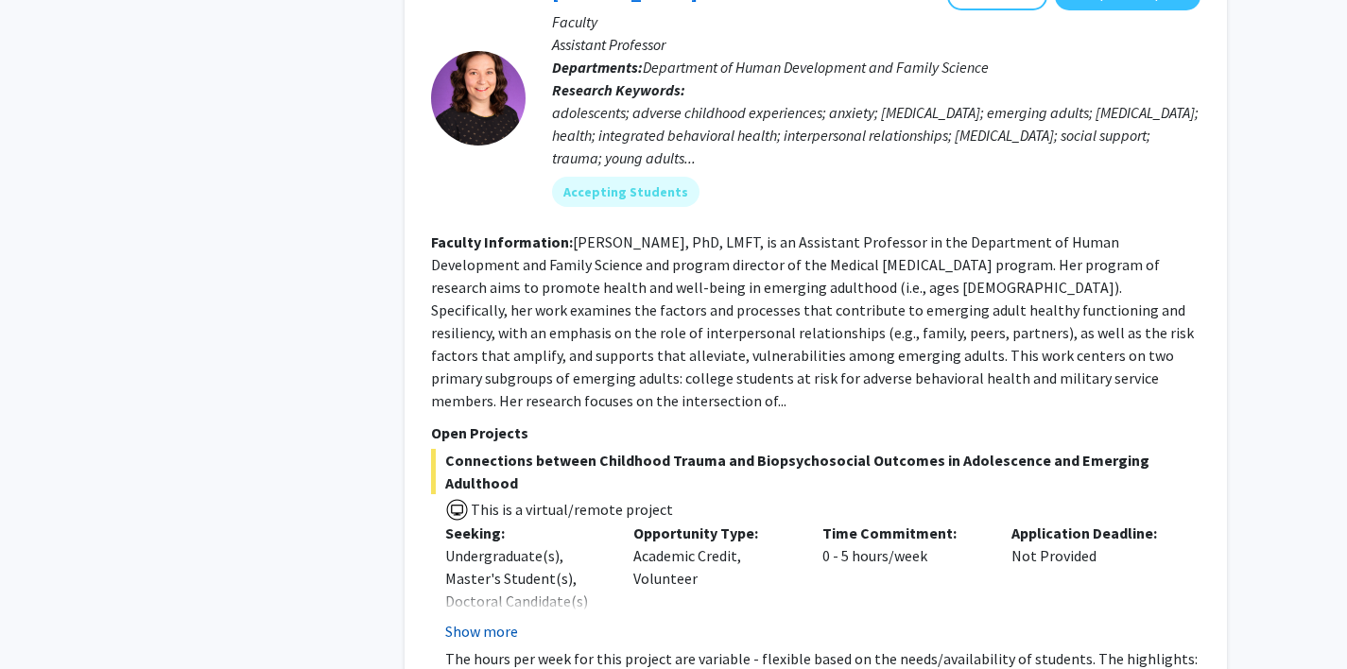
click at [498, 620] on button "Show more" at bounding box center [481, 631] width 73 height 23
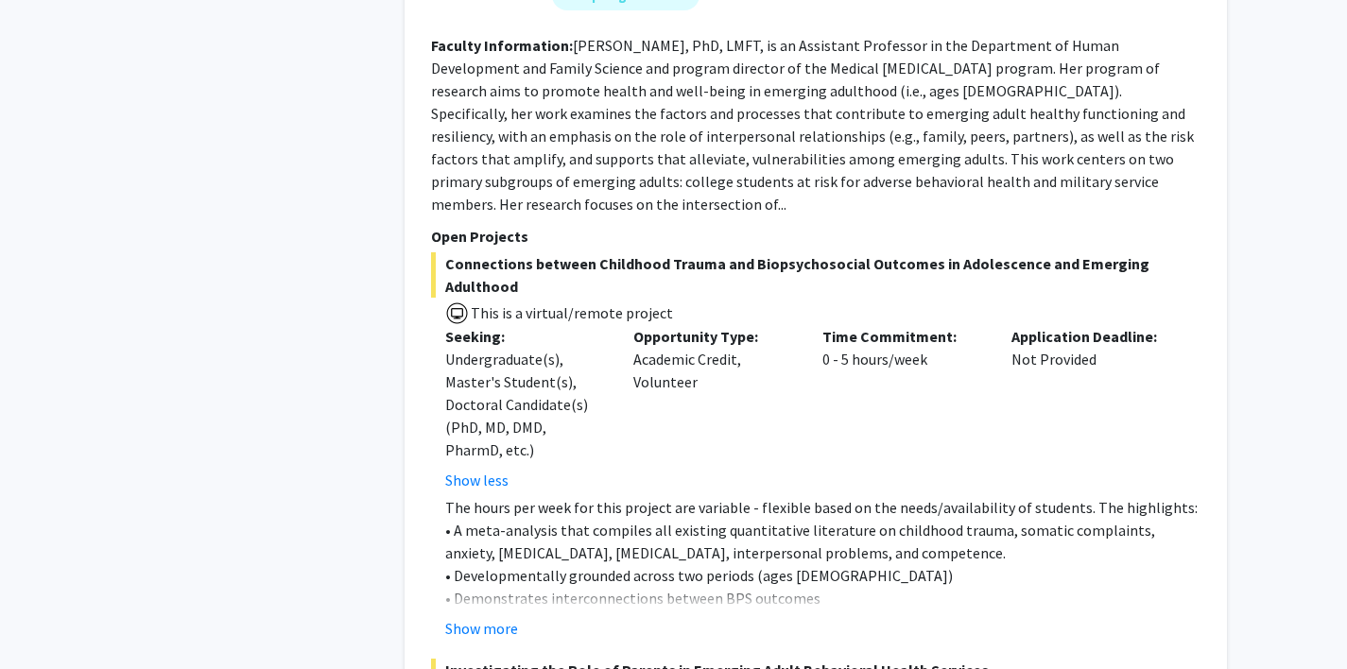
scroll to position [1812, 0]
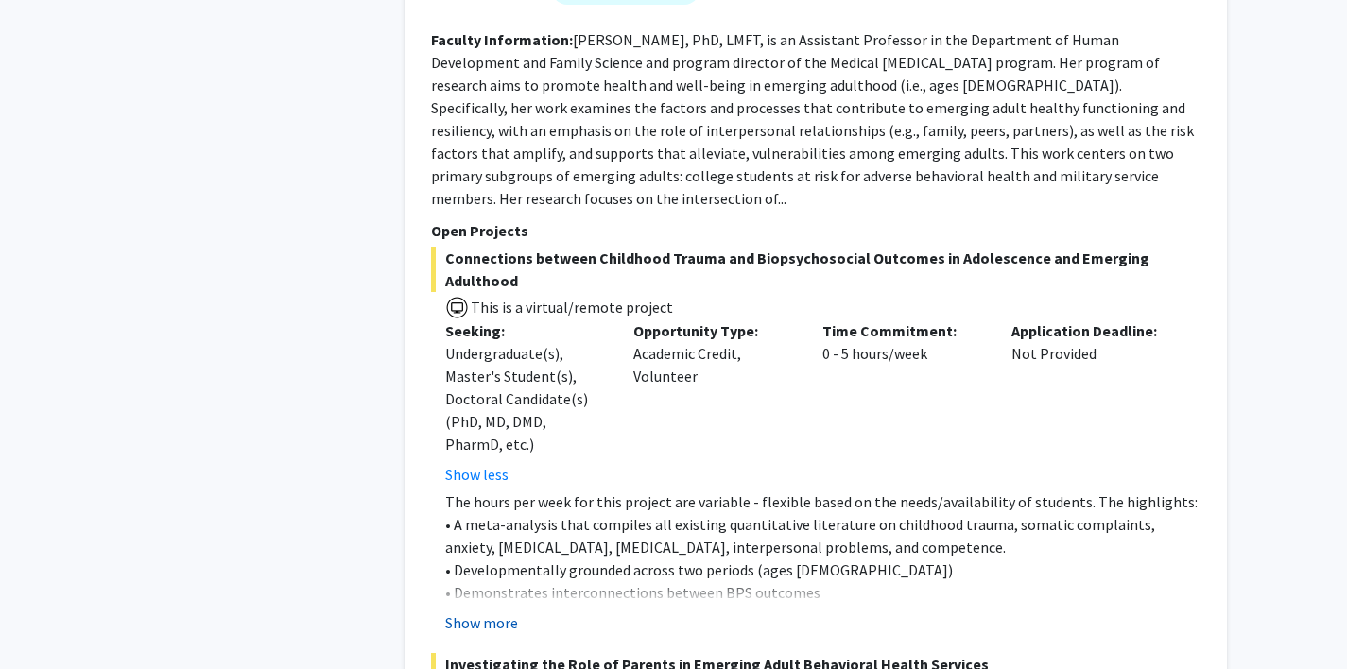
click at [500, 612] on button "Show more" at bounding box center [481, 623] width 73 height 23
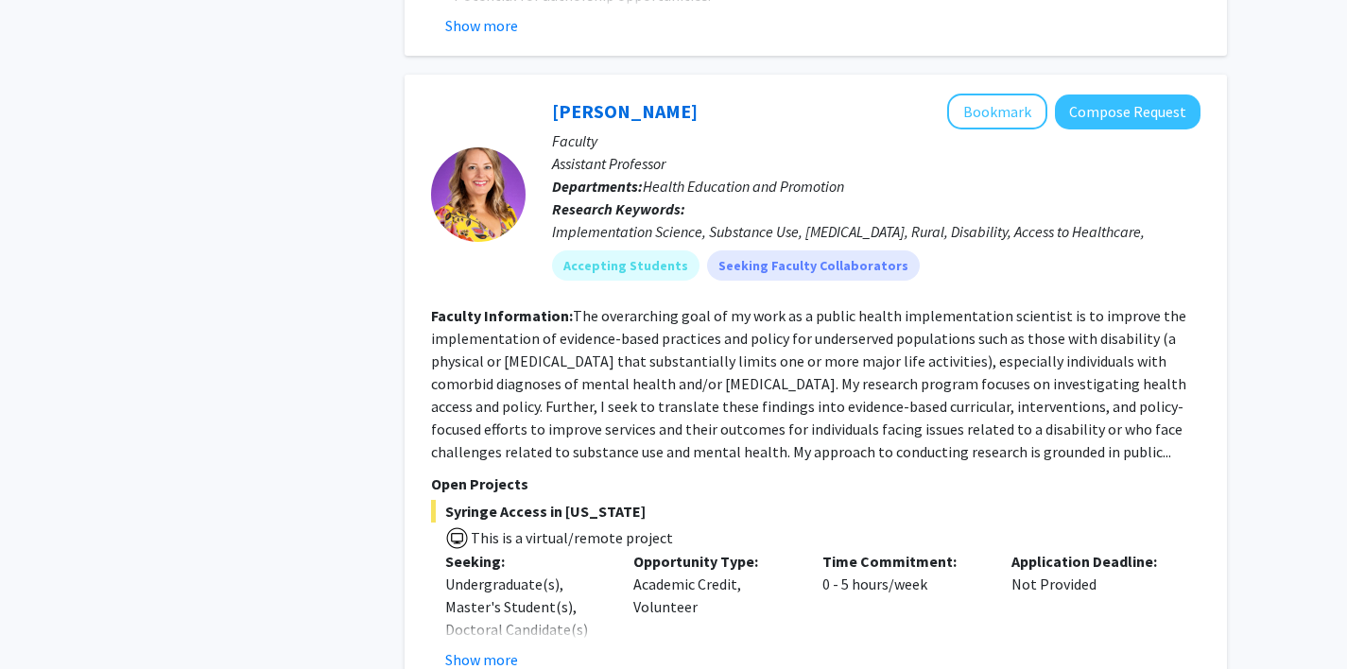
scroll to position [3248, 0]
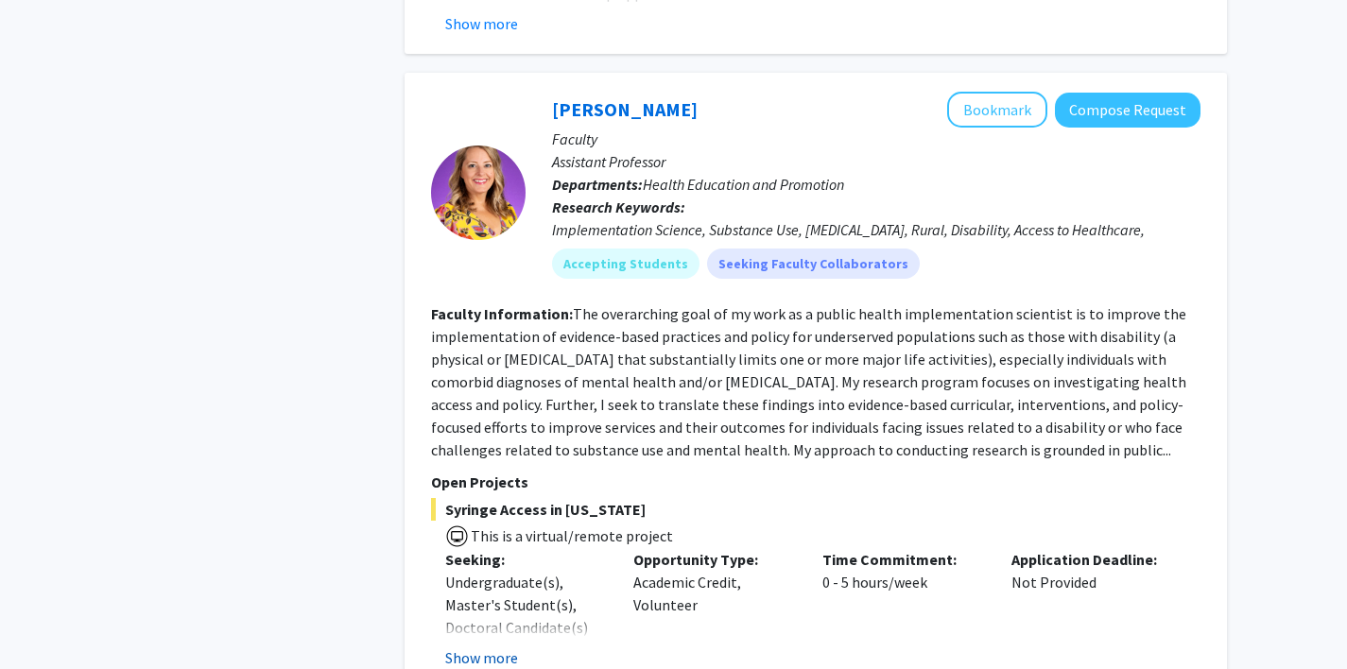
click at [499, 647] on button "Show more" at bounding box center [481, 658] width 73 height 23
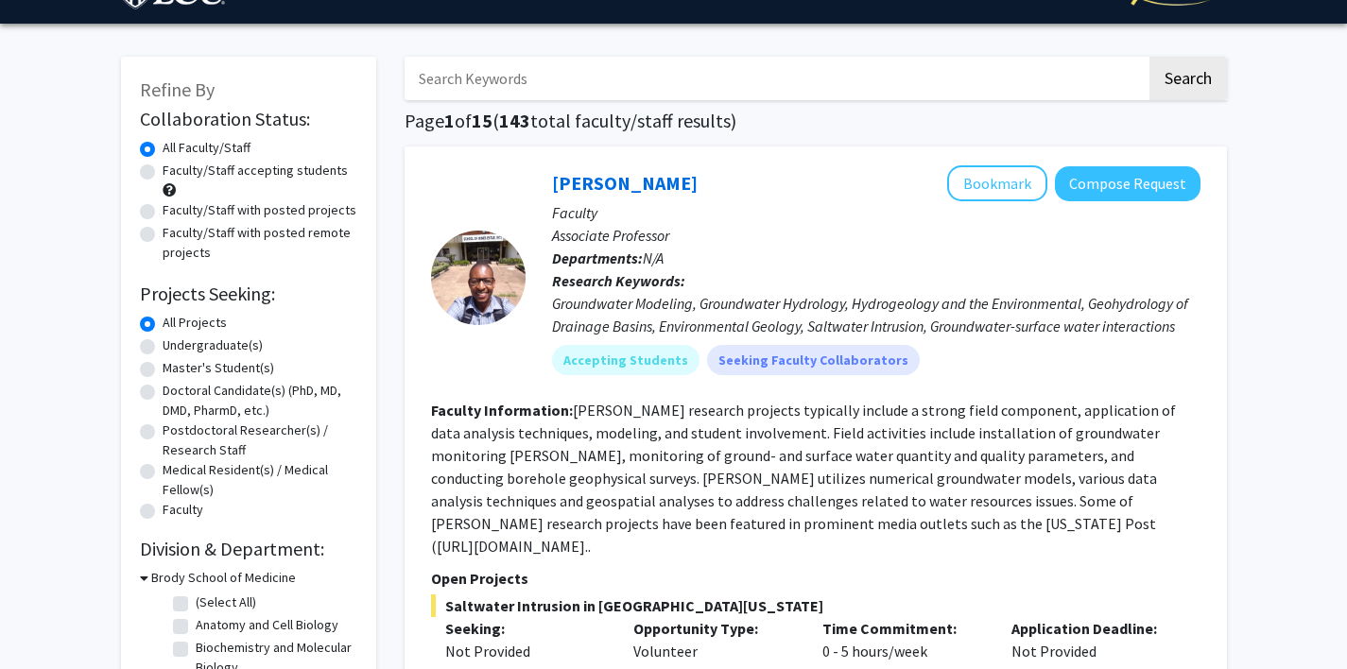
scroll to position [59, 0]
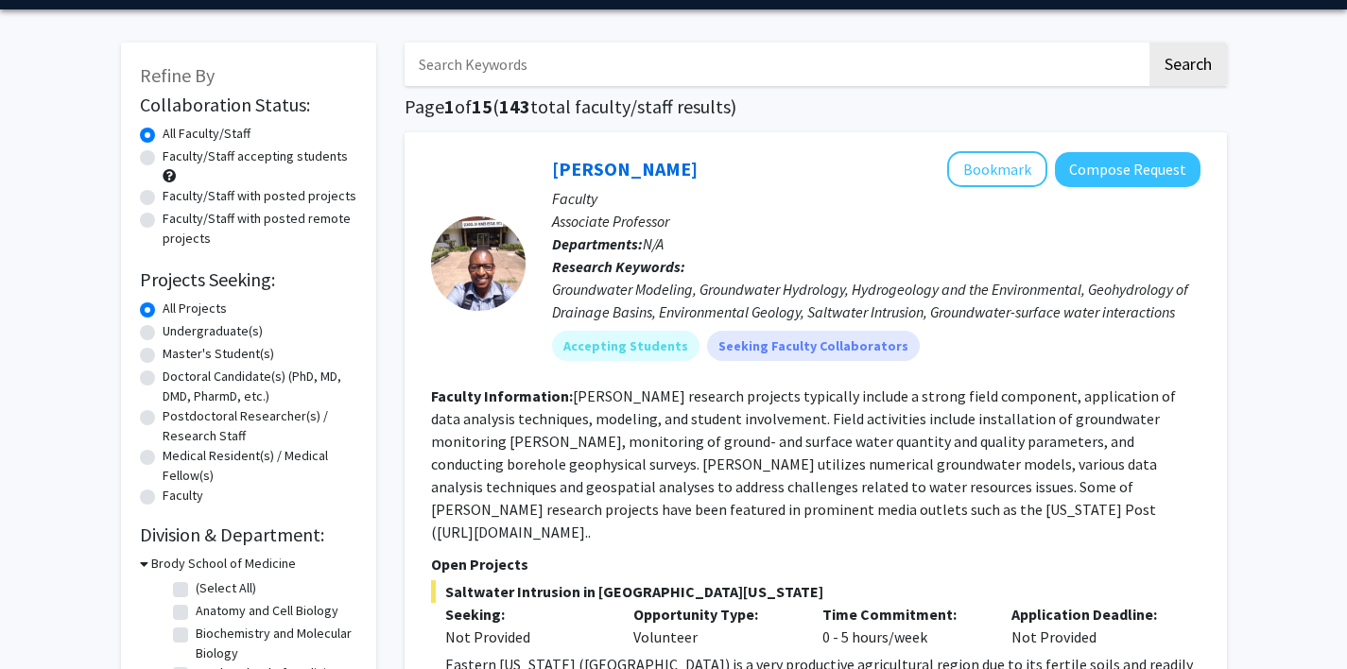
click at [163, 161] on label "Faculty/Staff accepting students" at bounding box center [255, 157] width 185 height 20
click at [163, 159] on input "Faculty/Staff accepting students" at bounding box center [169, 153] width 12 height 12
radio input "true"
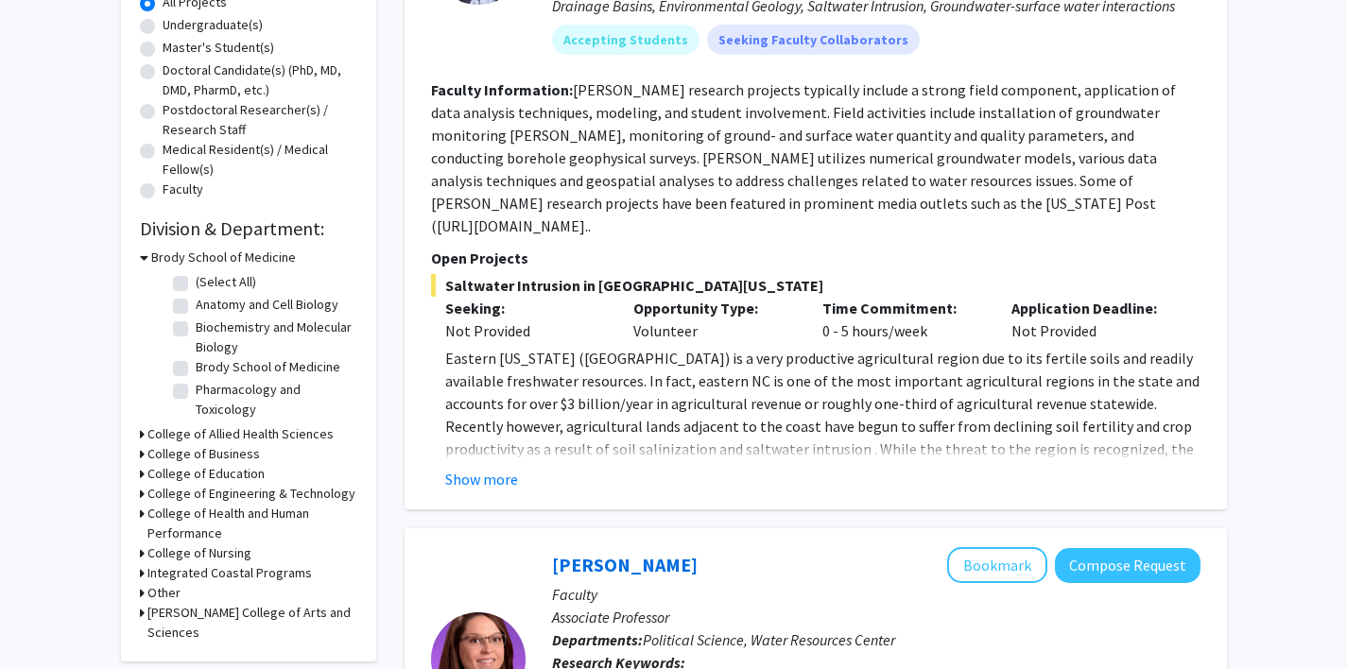
scroll to position [372, 0]
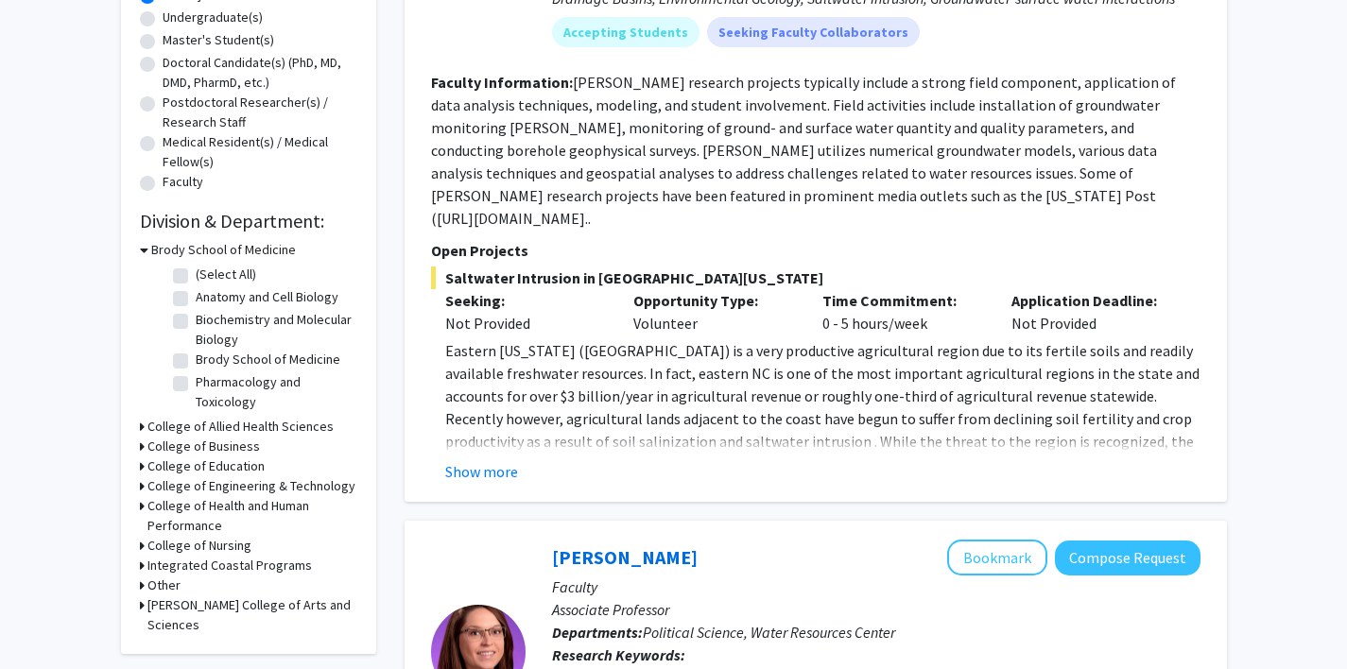
click at [196, 280] on label "(Select All)" at bounding box center [226, 275] width 61 height 20
click at [196, 277] on input "(Select All)" at bounding box center [202, 271] width 12 height 12
checkbox input "true"
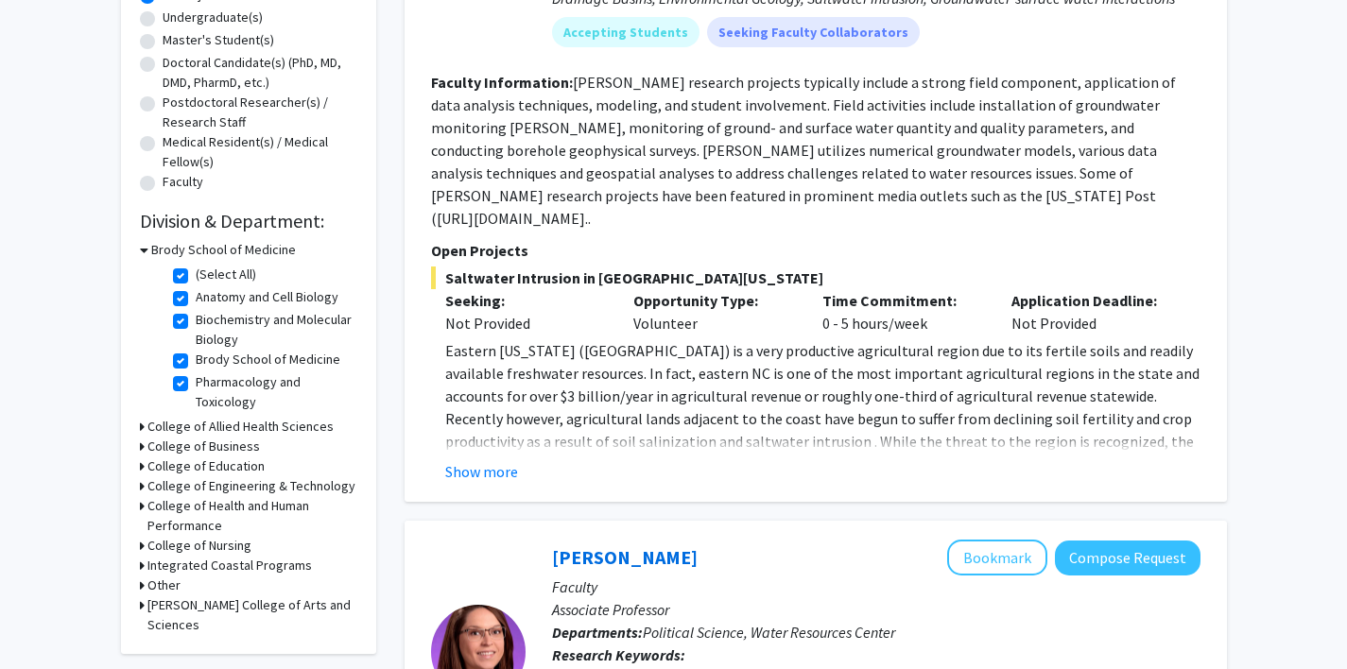
checkbox input "true"
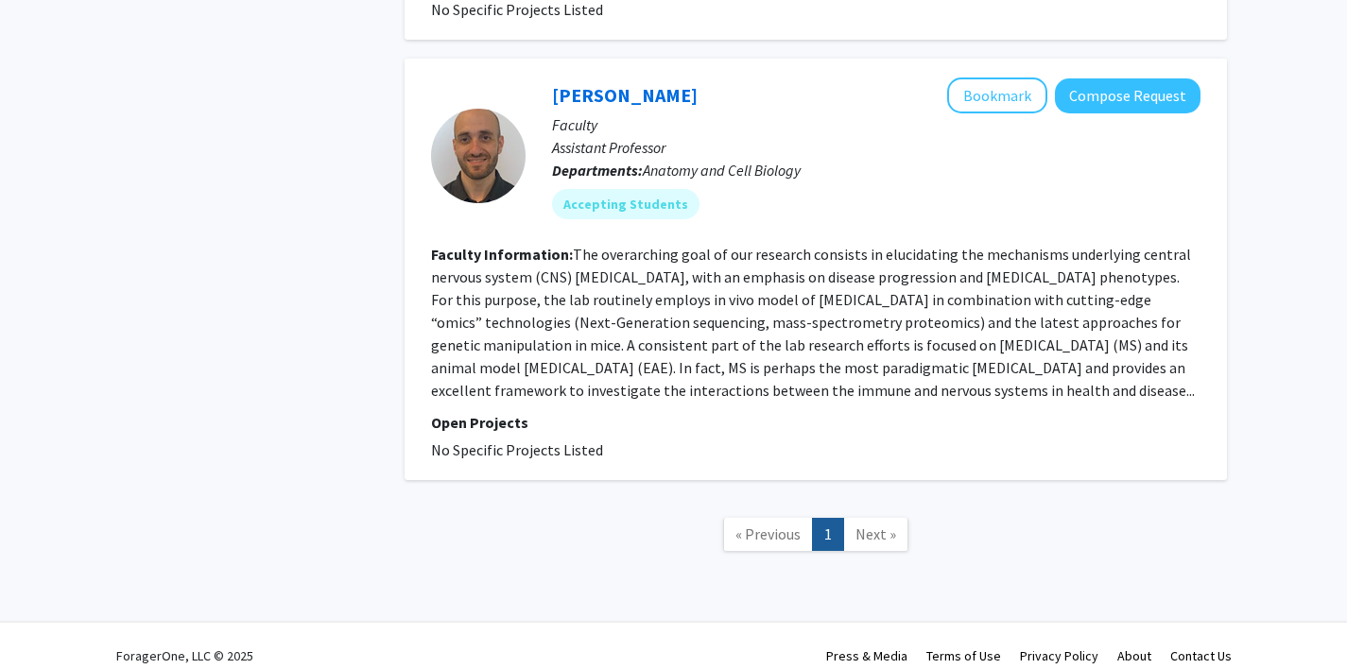
scroll to position [2584, 0]
click at [865, 519] on link "Next »" at bounding box center [875, 535] width 65 height 33
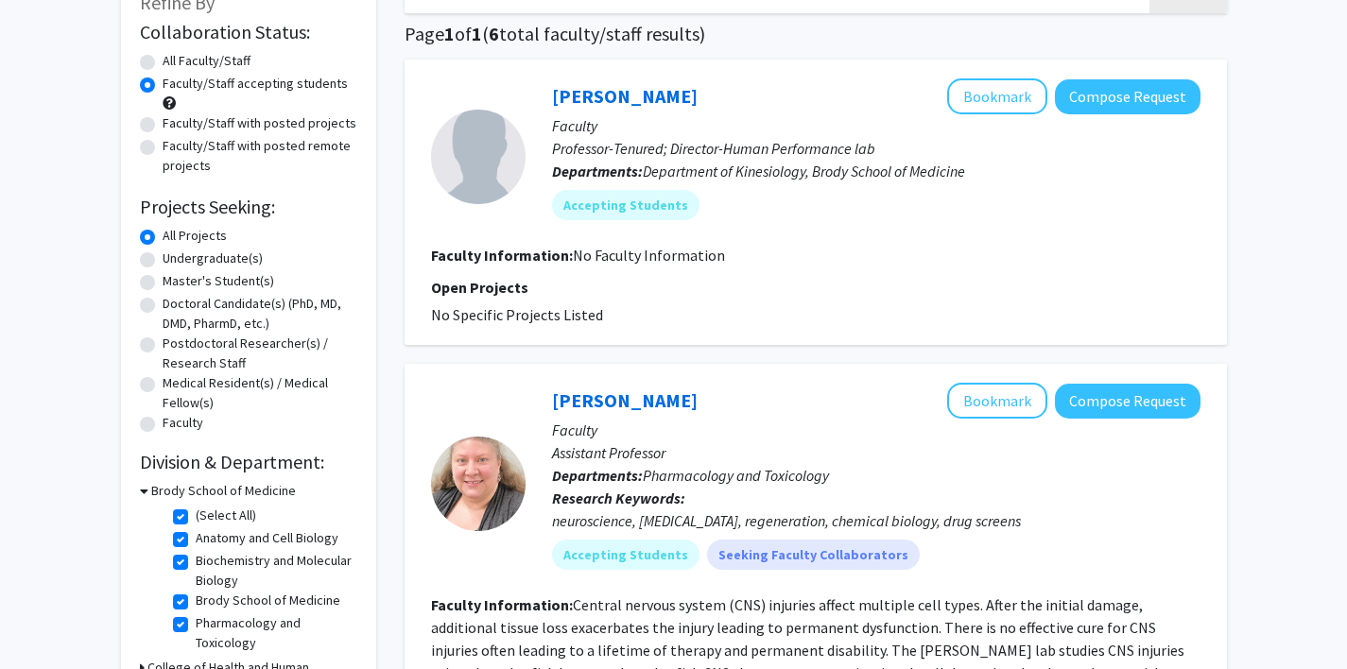
scroll to position [145, 0]
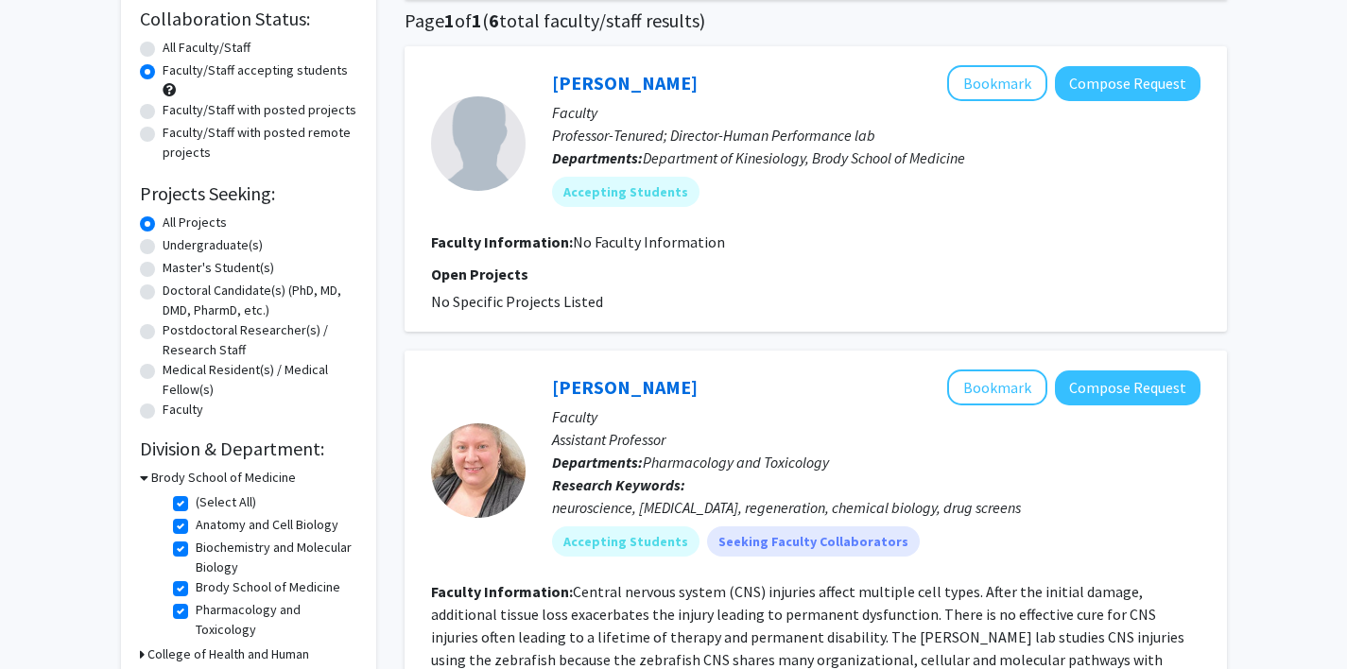
click at [196, 501] on label "(Select All)" at bounding box center [226, 503] width 61 height 20
click at [196, 501] on input "(Select All)" at bounding box center [202, 499] width 12 height 12
checkbox input "false"
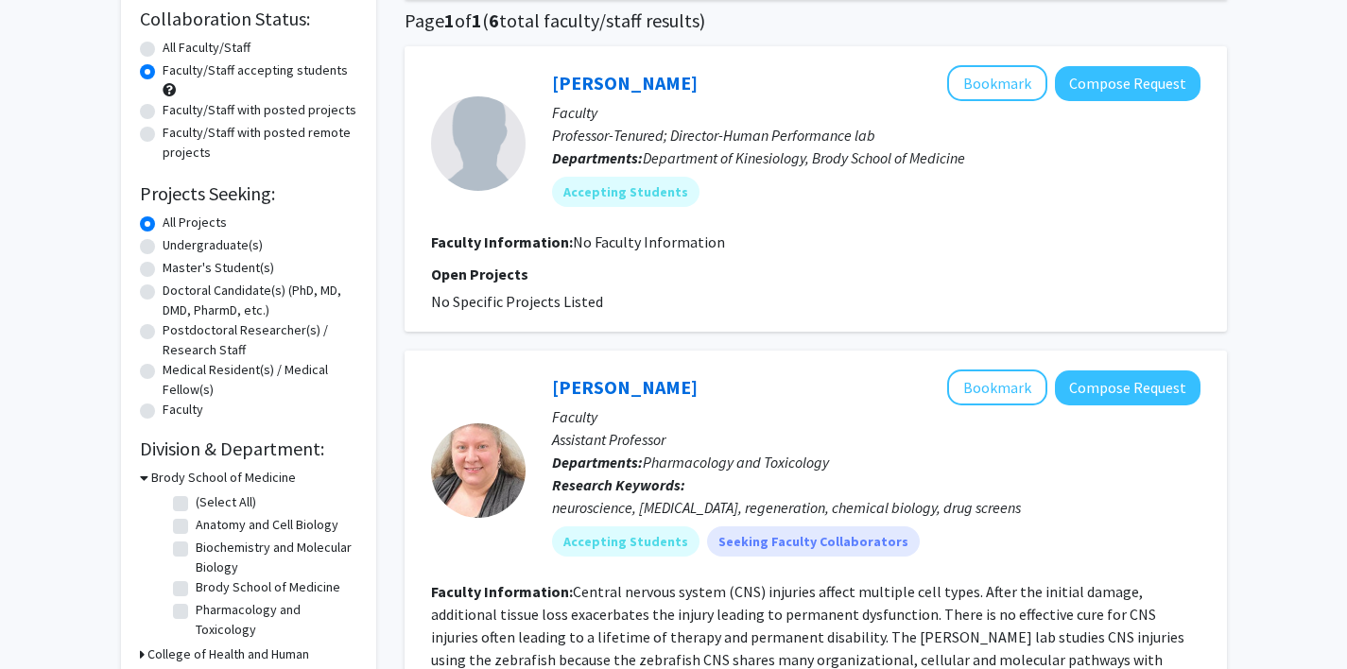
checkbox input "false"
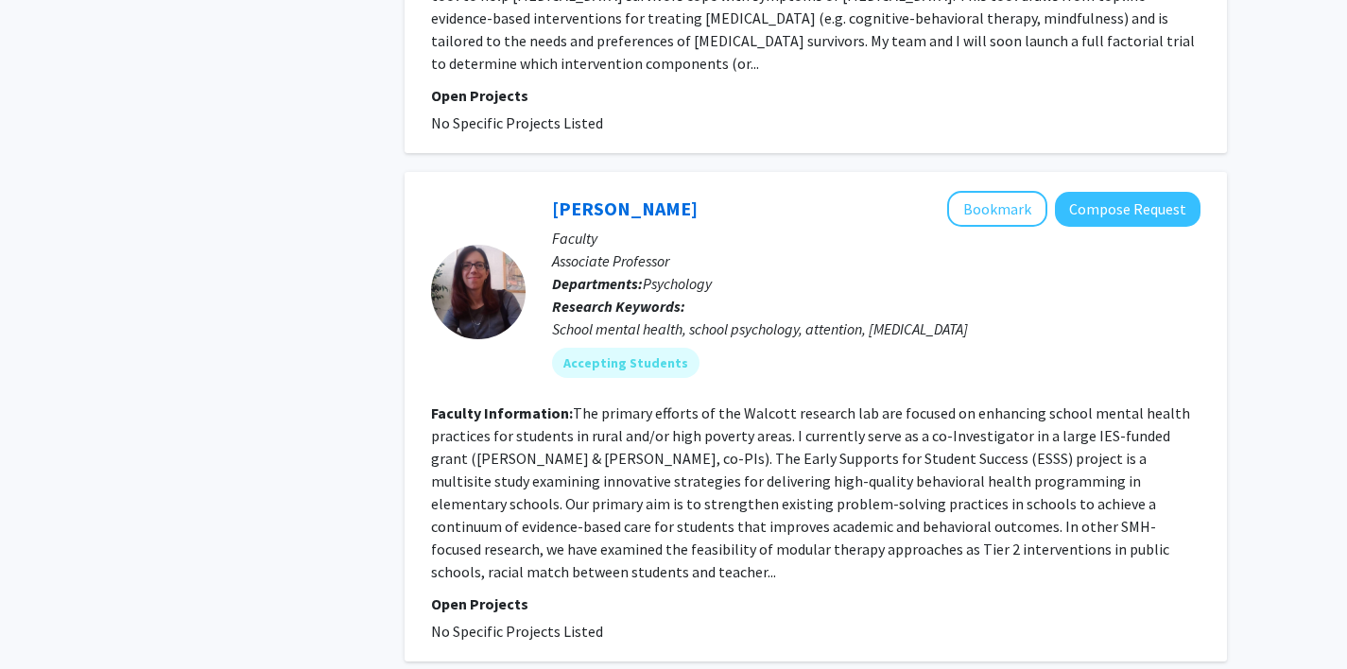
scroll to position [8130, 0]
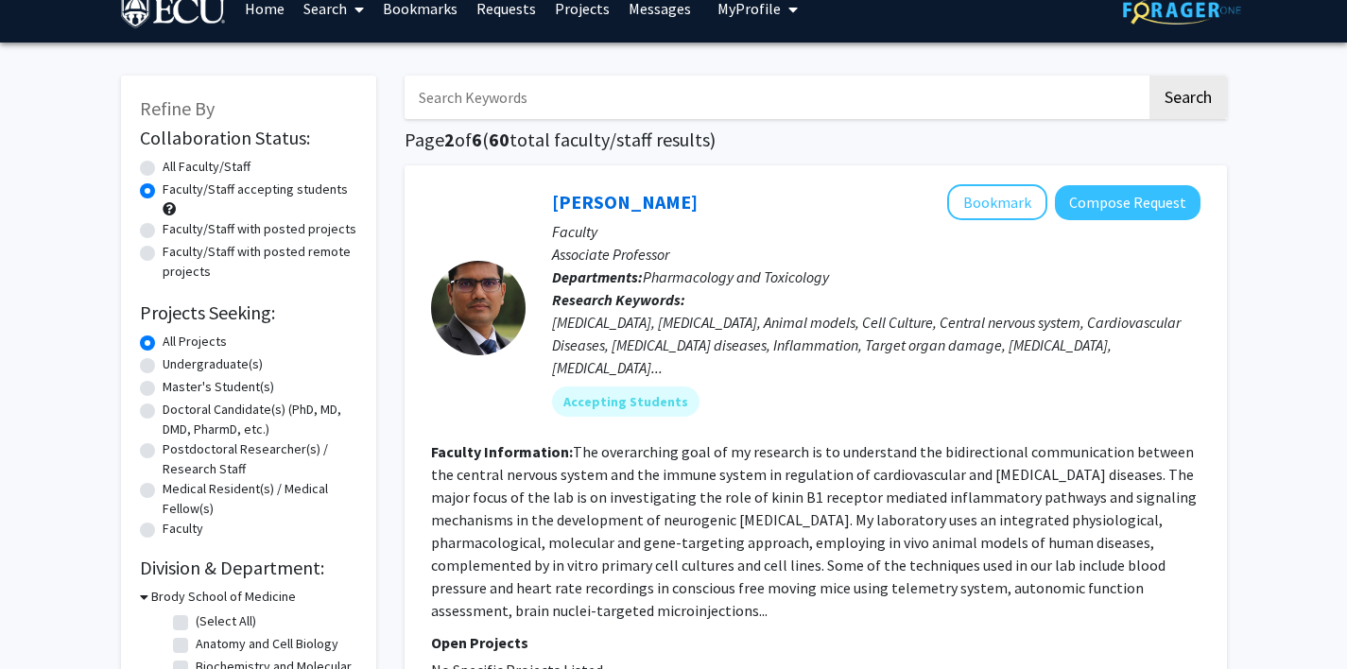
scroll to position [25, 0]
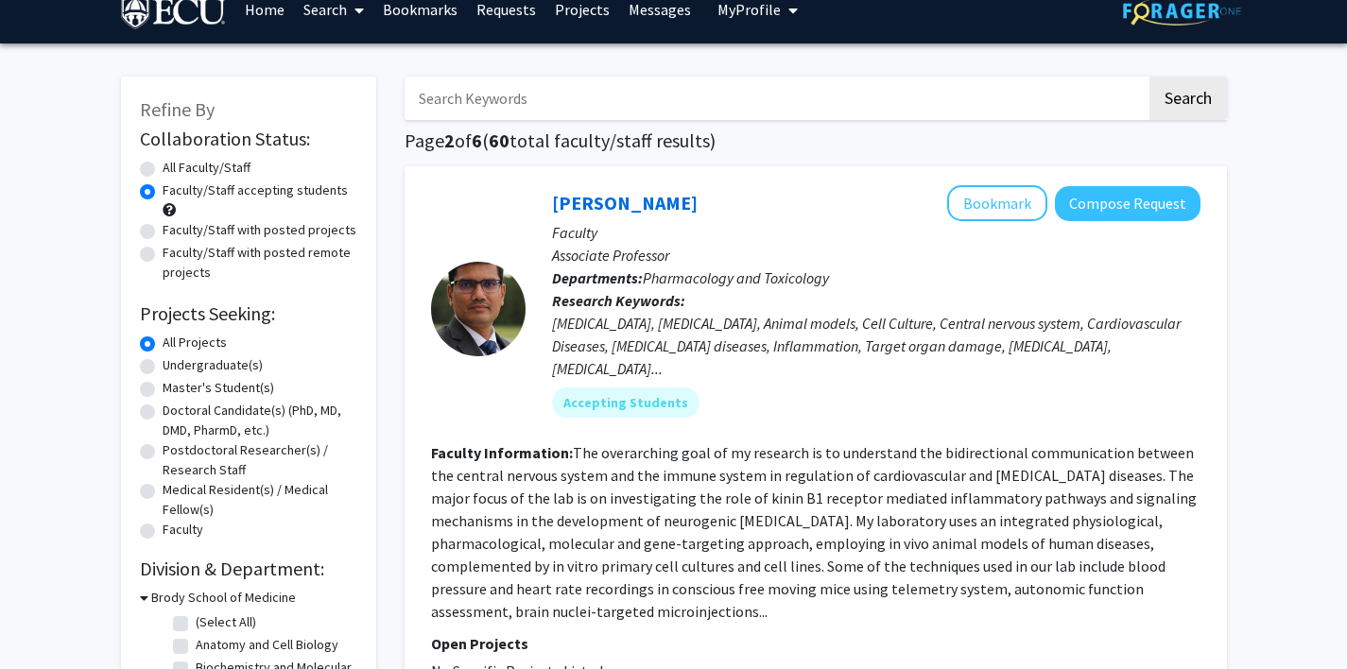
click at [163, 233] on label "Faculty/Staff with posted projects" at bounding box center [260, 230] width 194 height 20
click at [163, 233] on input "Faculty/Staff with posted projects" at bounding box center [169, 226] width 12 height 12
radio input "true"
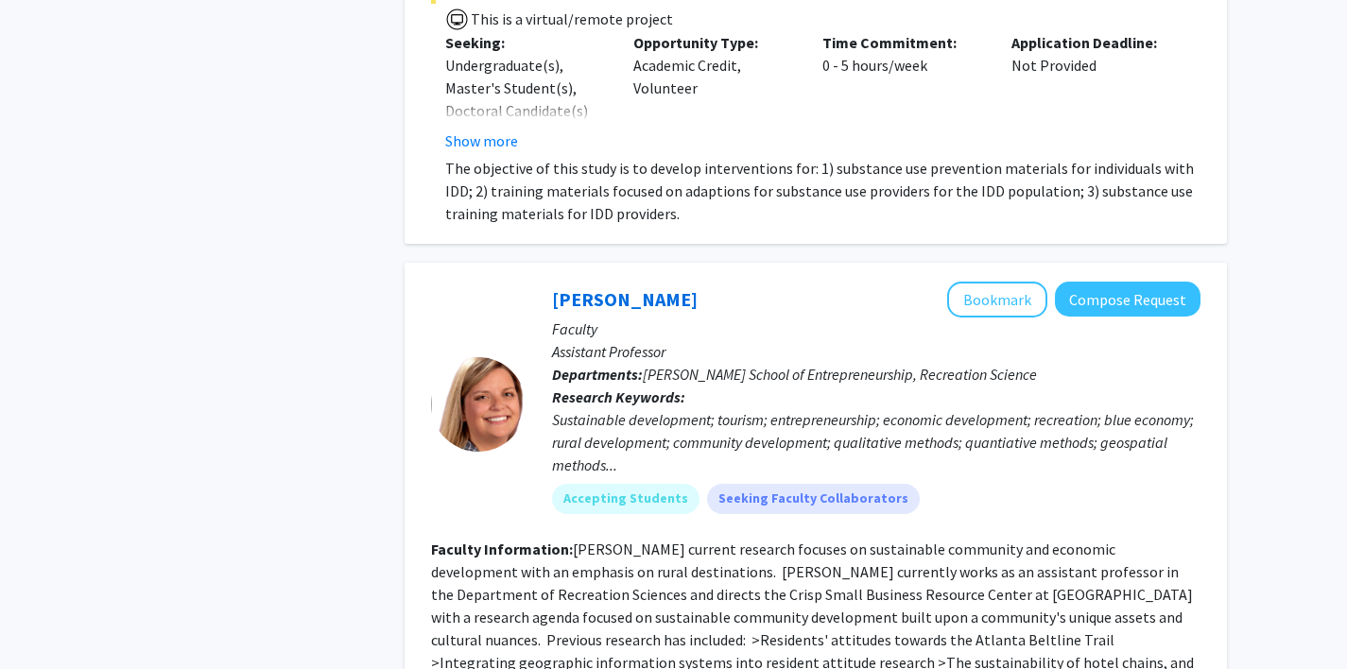
scroll to position [4448, 0]
